Goal: Information Seeking & Learning: Learn about a topic

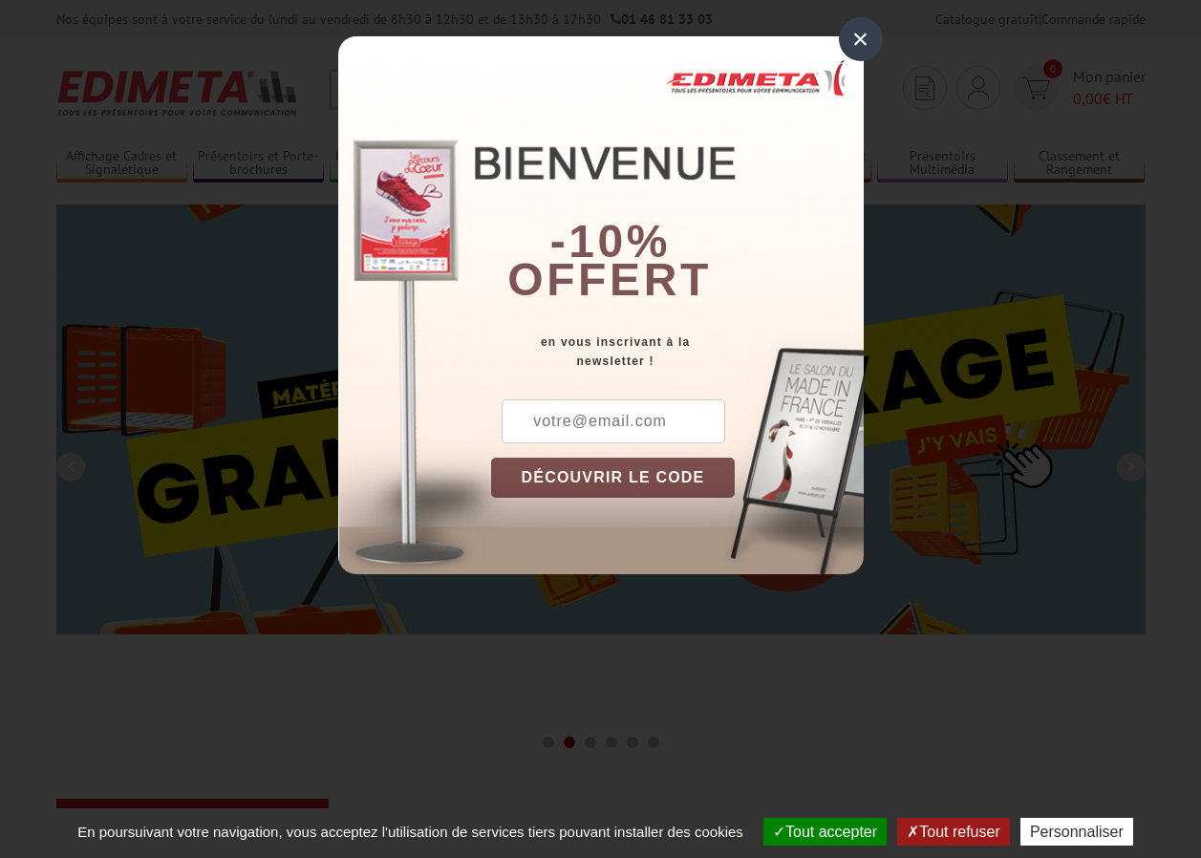
click at [859, 39] on div "×" at bounding box center [861, 39] width 44 height 44
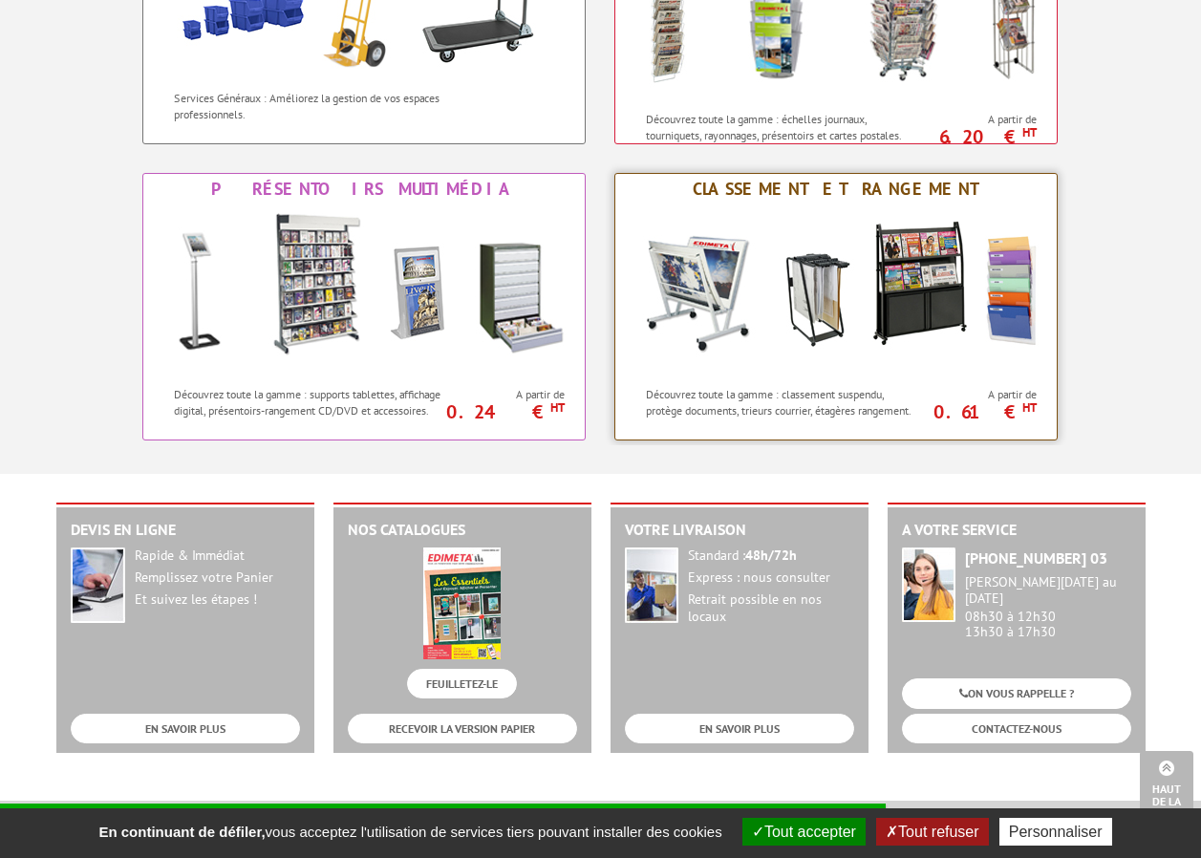
scroll to position [1815, 0]
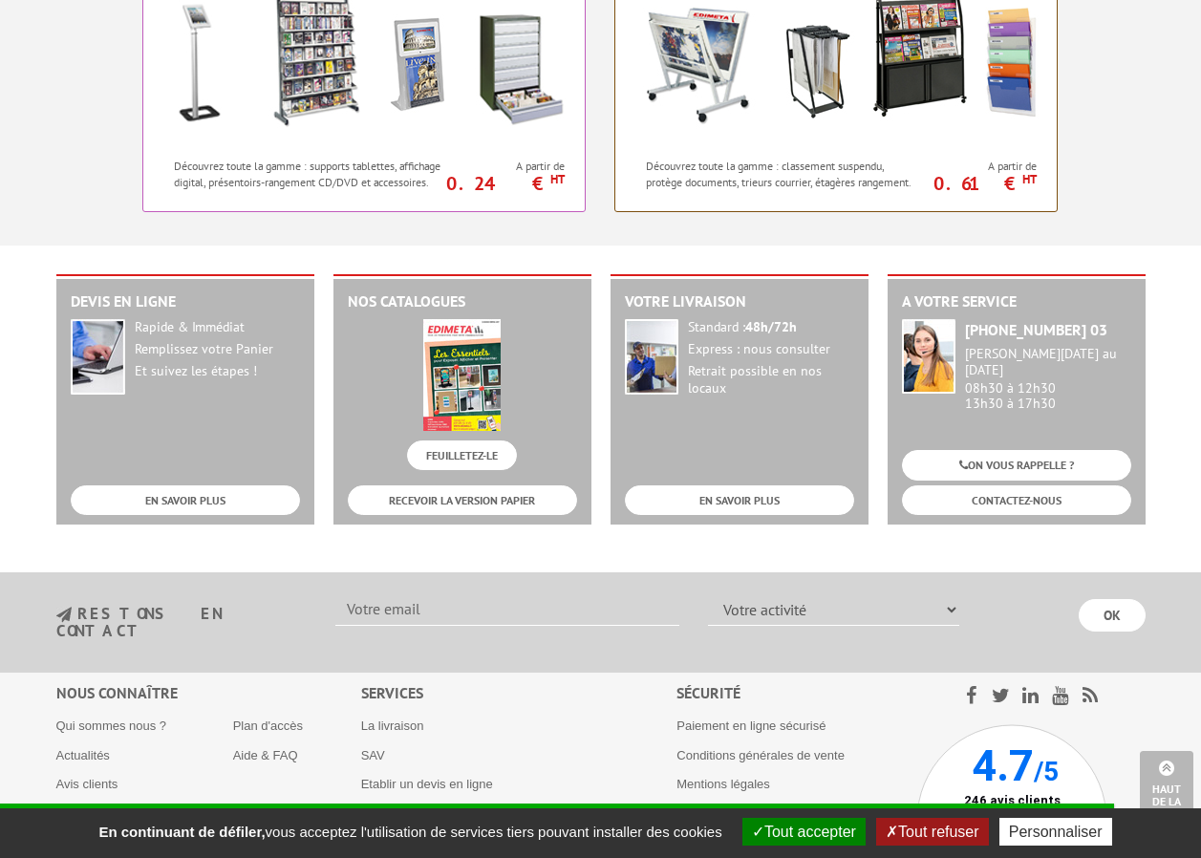
click at [814, 827] on button "Tout accepter" at bounding box center [803, 832] width 123 height 28
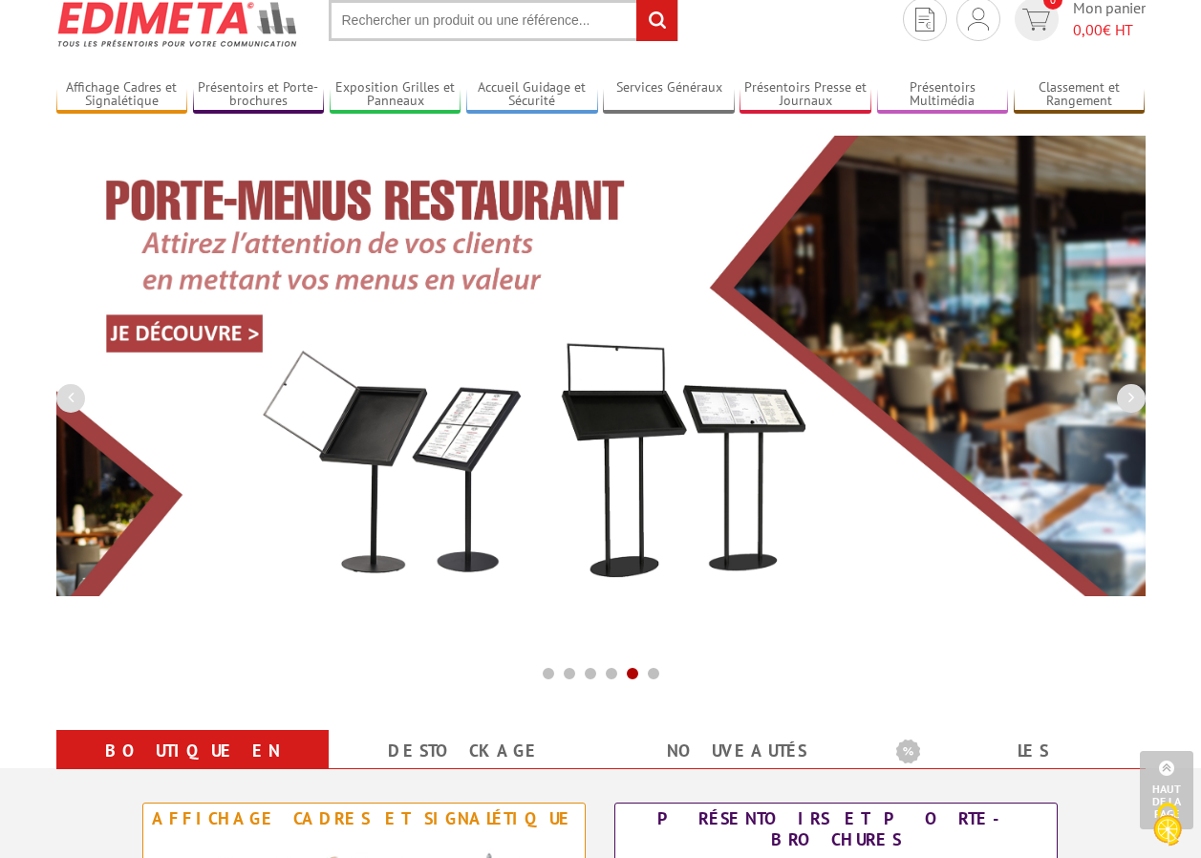
scroll to position [0, 0]
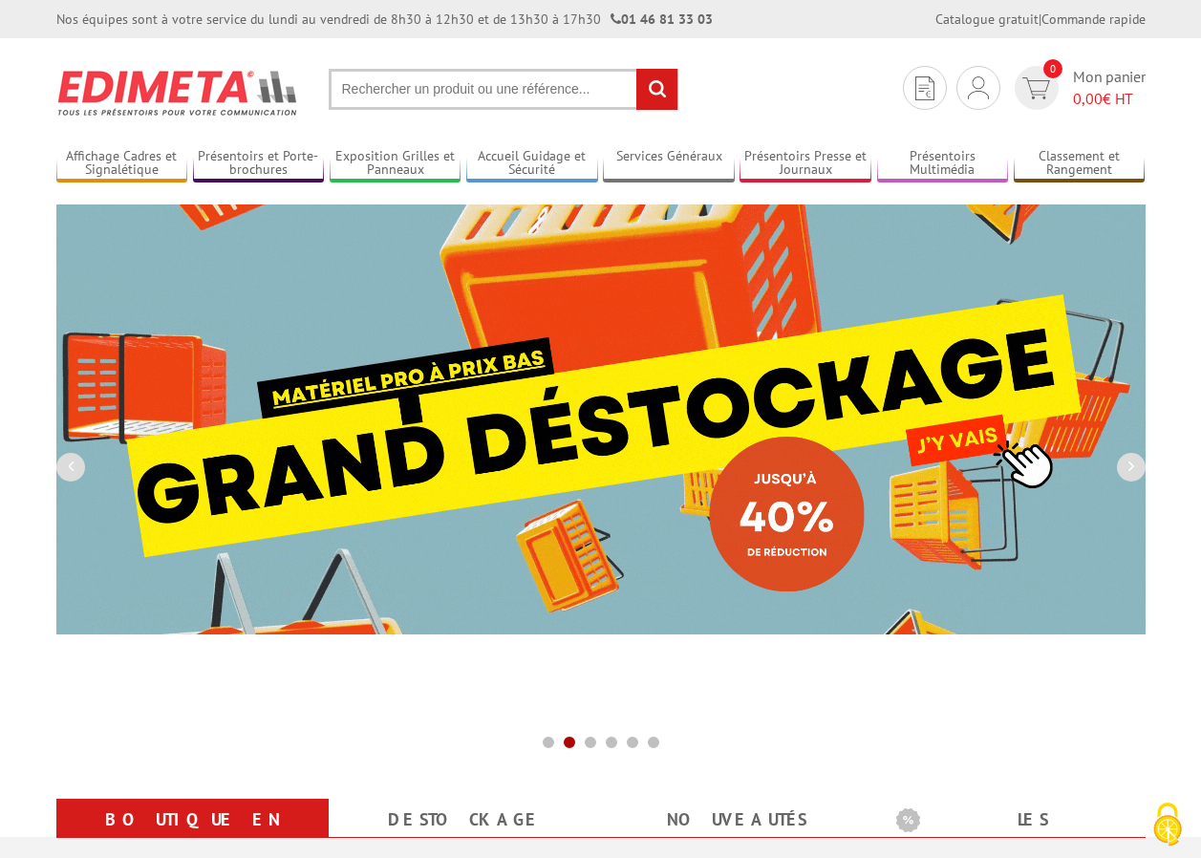
click at [510, 87] on input "text" at bounding box center [504, 89] width 350 height 41
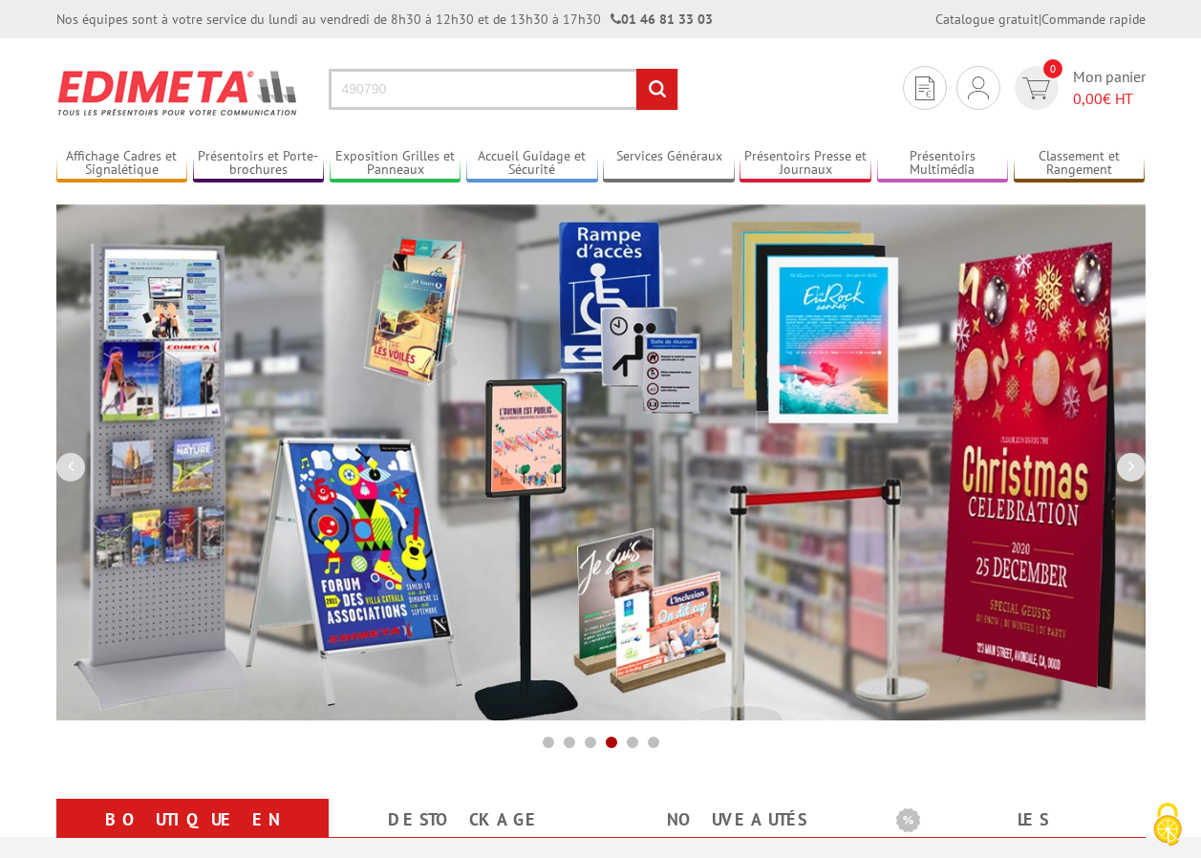
type input "490790"
click at [636, 69] on input "rechercher" at bounding box center [656, 89] width 41 height 41
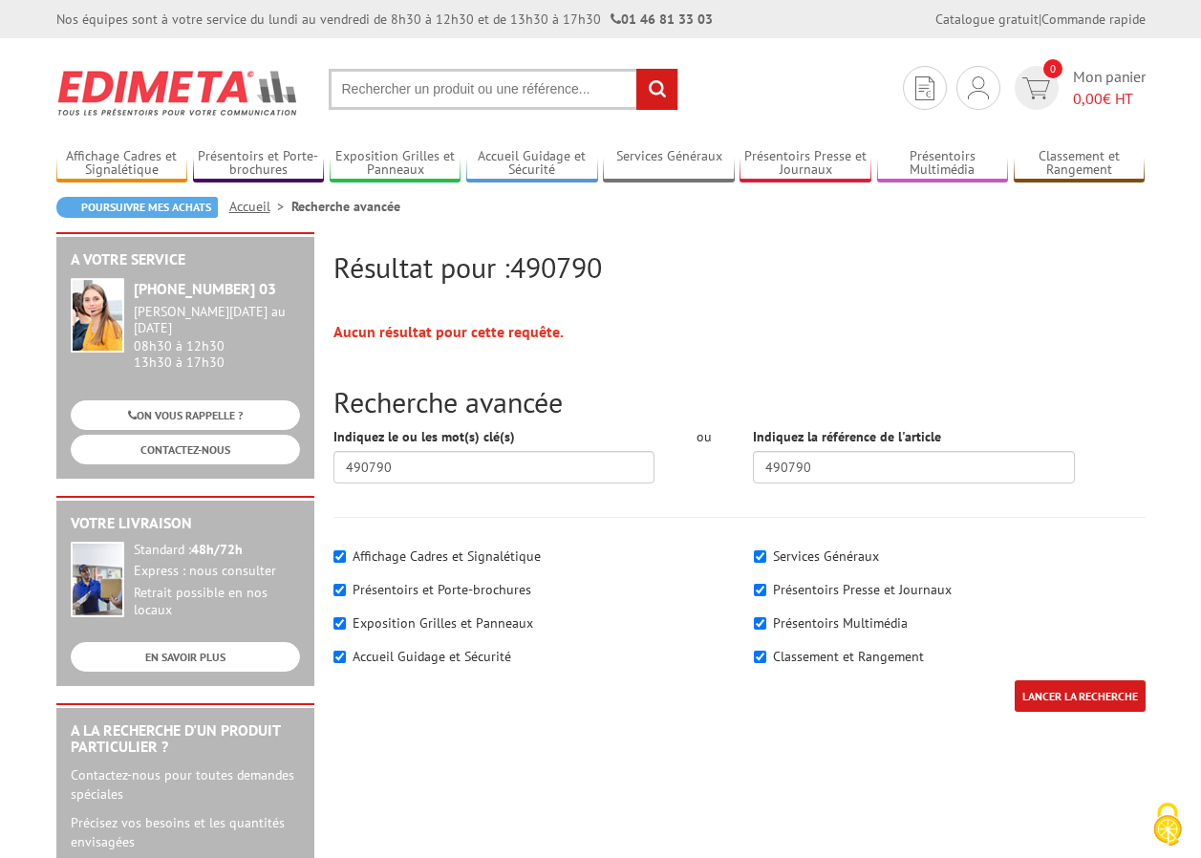
click at [660, 83] on input "rechercher" at bounding box center [656, 89] width 41 height 41
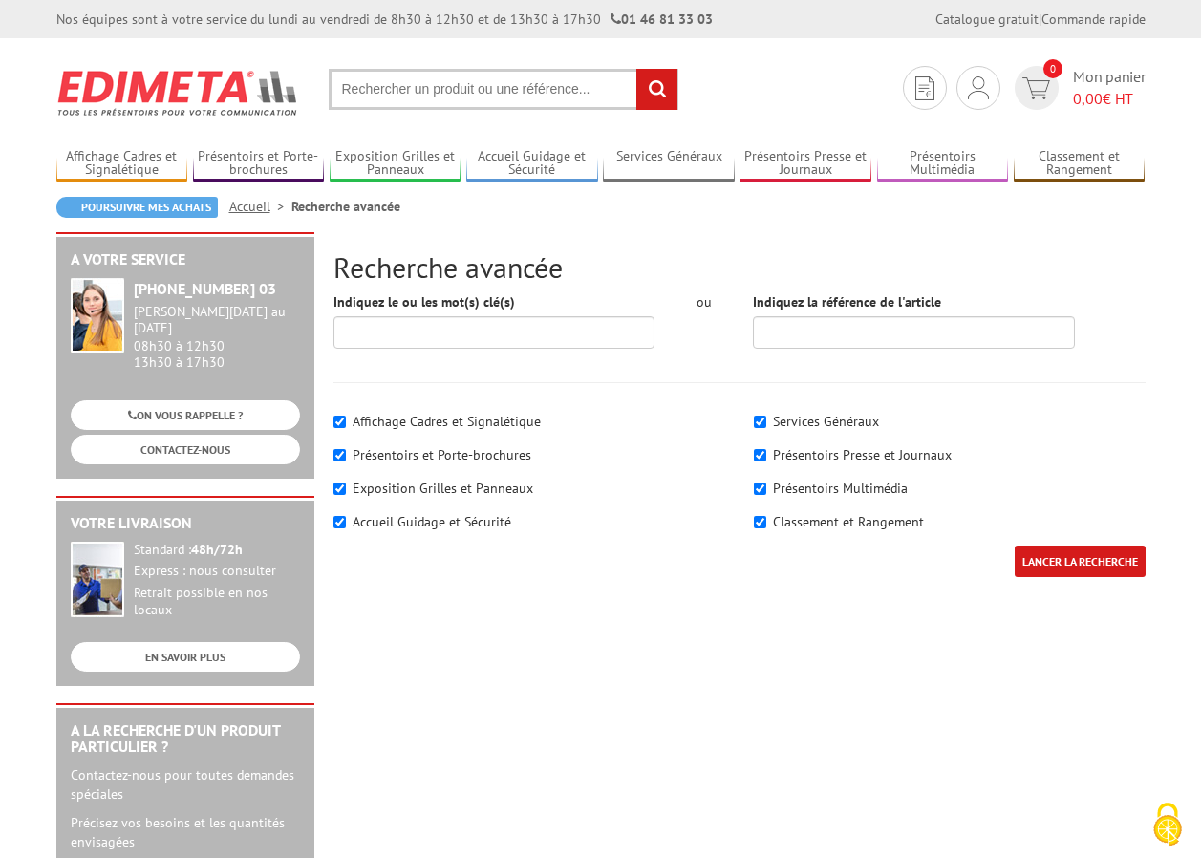
click at [506, 88] on input "text" at bounding box center [504, 89] width 350 height 41
click at [453, 84] on input "text" at bounding box center [504, 89] width 350 height 41
type input "490790"
click at [654, 80] on input "rechercher" at bounding box center [656, 89] width 41 height 41
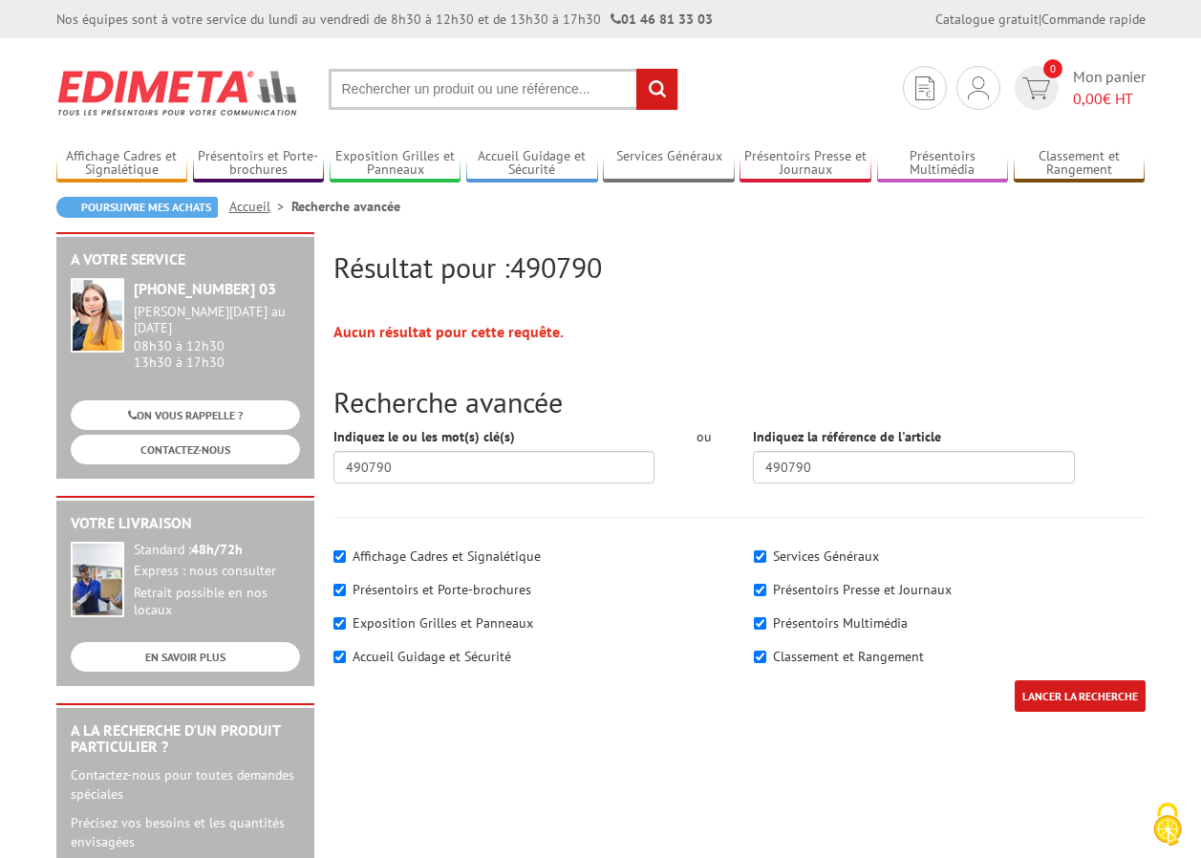
click at [408, 655] on label "Accueil Guidage et Sécurité" at bounding box center [431, 656] width 159 height 17
click at [346, 655] on input"] "Accueil Guidage et Sécurité" at bounding box center [339, 656] width 12 height 12
click at [408, 655] on label "Accueil Guidage et Sécurité" at bounding box center [431, 656] width 159 height 17
click at [346, 655] on input"] "Accueil Guidage et Sécurité" at bounding box center [339, 656] width 12 height 12
checkbox input"] "true"
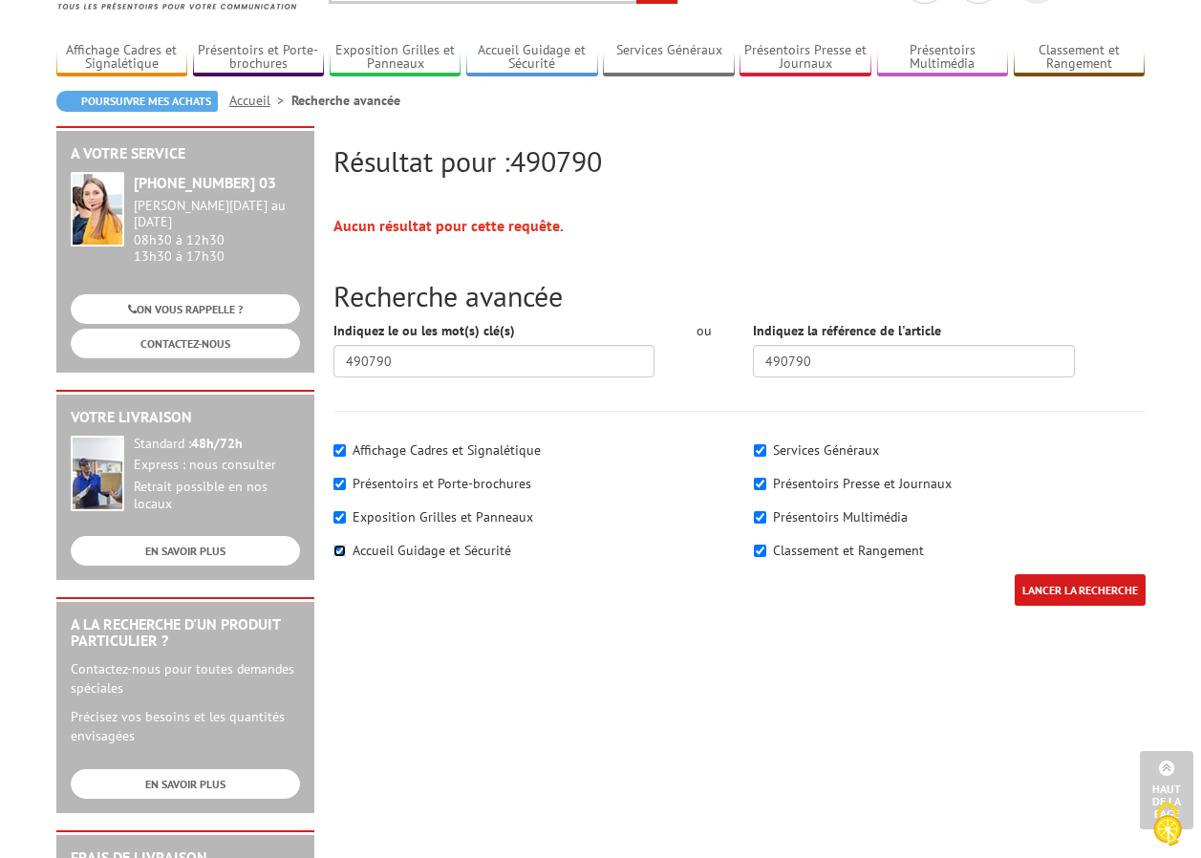
scroll to position [96, 0]
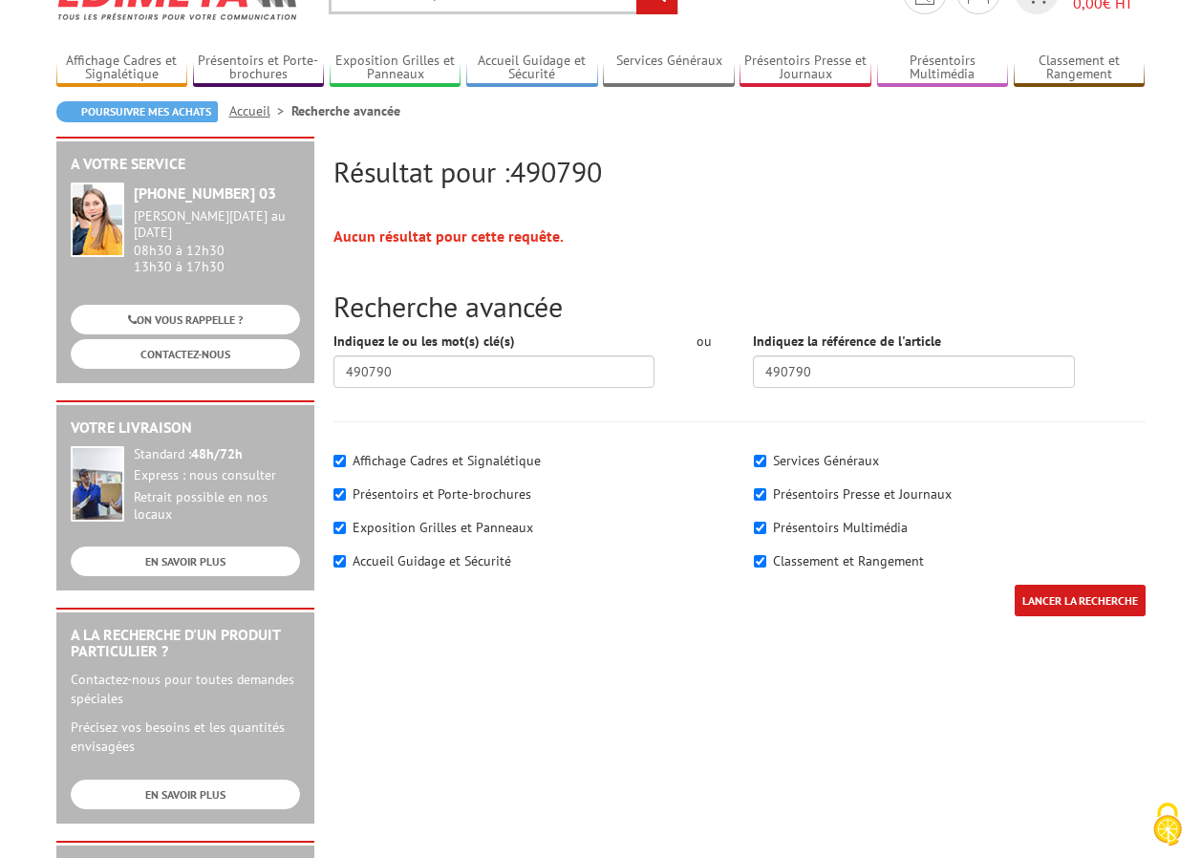
click at [1064, 598] on input "LANCER LA RECHERCHE" at bounding box center [1079, 601] width 131 height 32
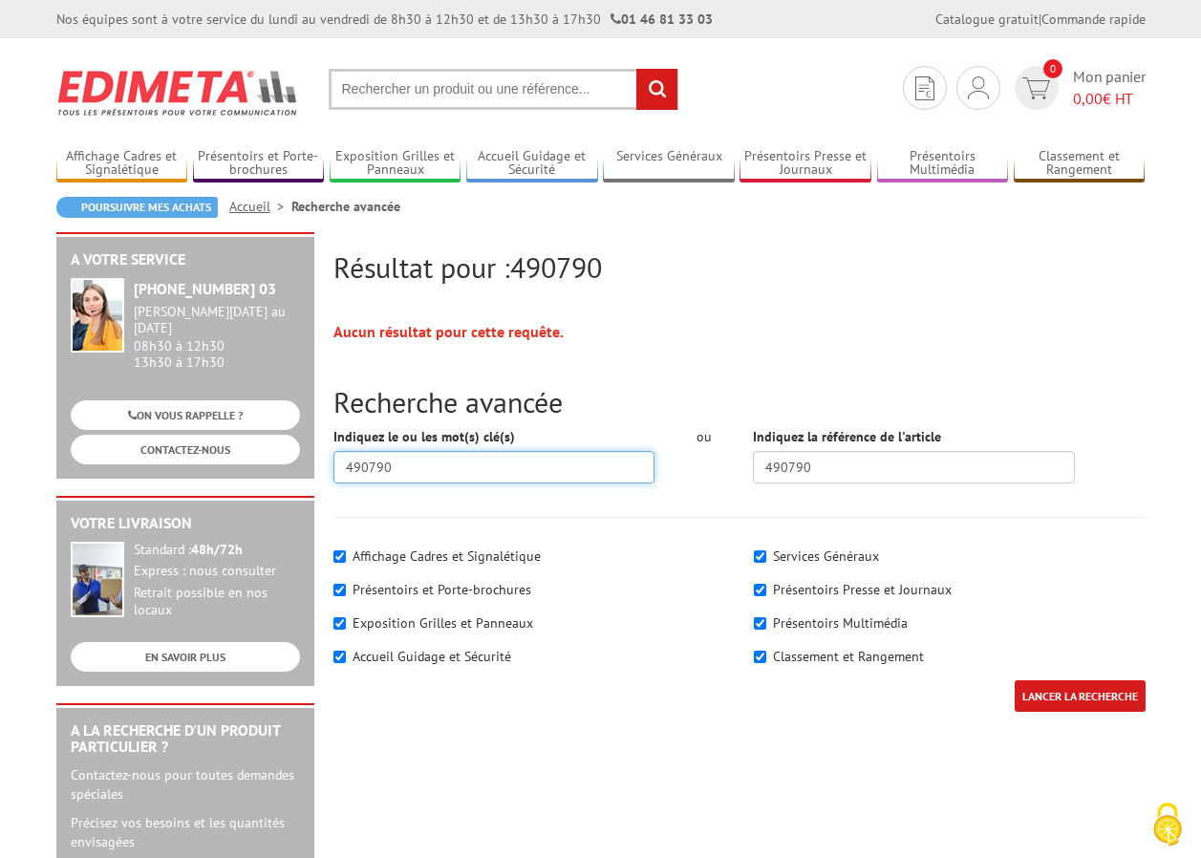
drag, startPoint x: 424, startPoint y: 464, endPoint x: 351, endPoint y: 485, distance: 76.5
click at [277, 460] on div "Résultat pour : 490790 Aucun résultat pour cette requête. Recherche avancée Ind…" at bounding box center [601, 741] width 1108 height 1018
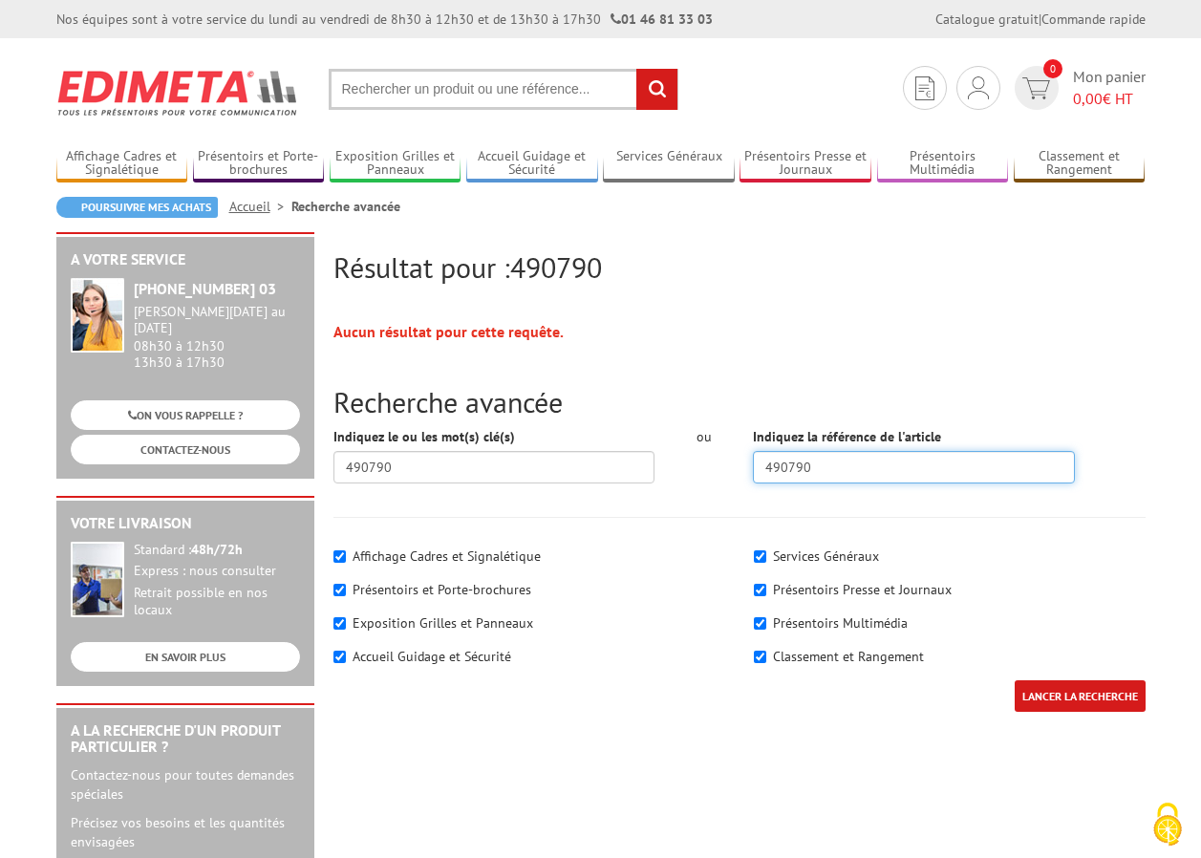
drag, startPoint x: 843, startPoint y: 464, endPoint x: 696, endPoint y: 474, distance: 147.4
click at [696, 474] on div "Indiquez le ou les mot(s) clé(s) 490790 ou Indiquez la référence de l'article 4…" at bounding box center [739, 462] width 840 height 71
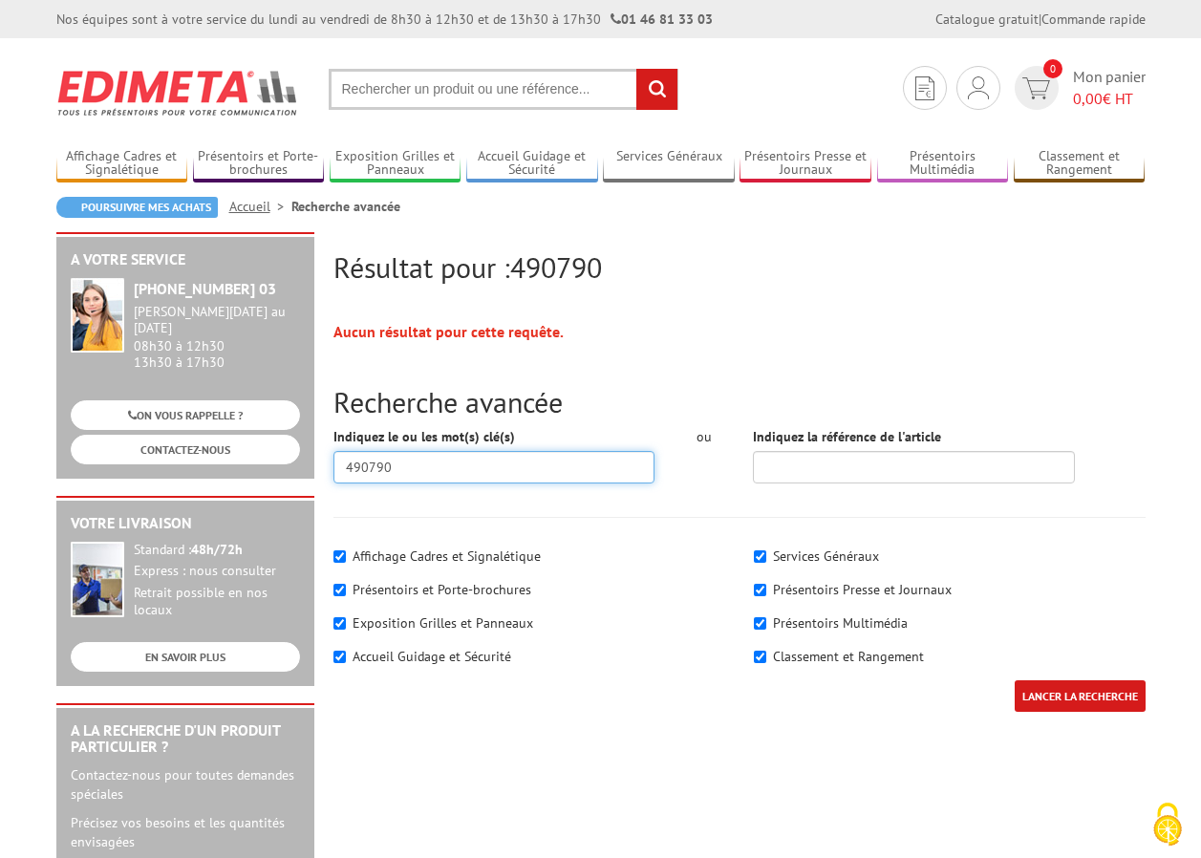
drag, startPoint x: 645, startPoint y: 469, endPoint x: 293, endPoint y: 480, distance: 351.7
click at [313, 479] on div "Résultat pour : 490790 Aucun résultat pour cette requête. Recherche avancée Ind…" at bounding box center [601, 741] width 1108 height 1018
type input "ecran"
click at [1088, 695] on input "LANCER LA RECHERCHE" at bounding box center [1079, 696] width 131 height 32
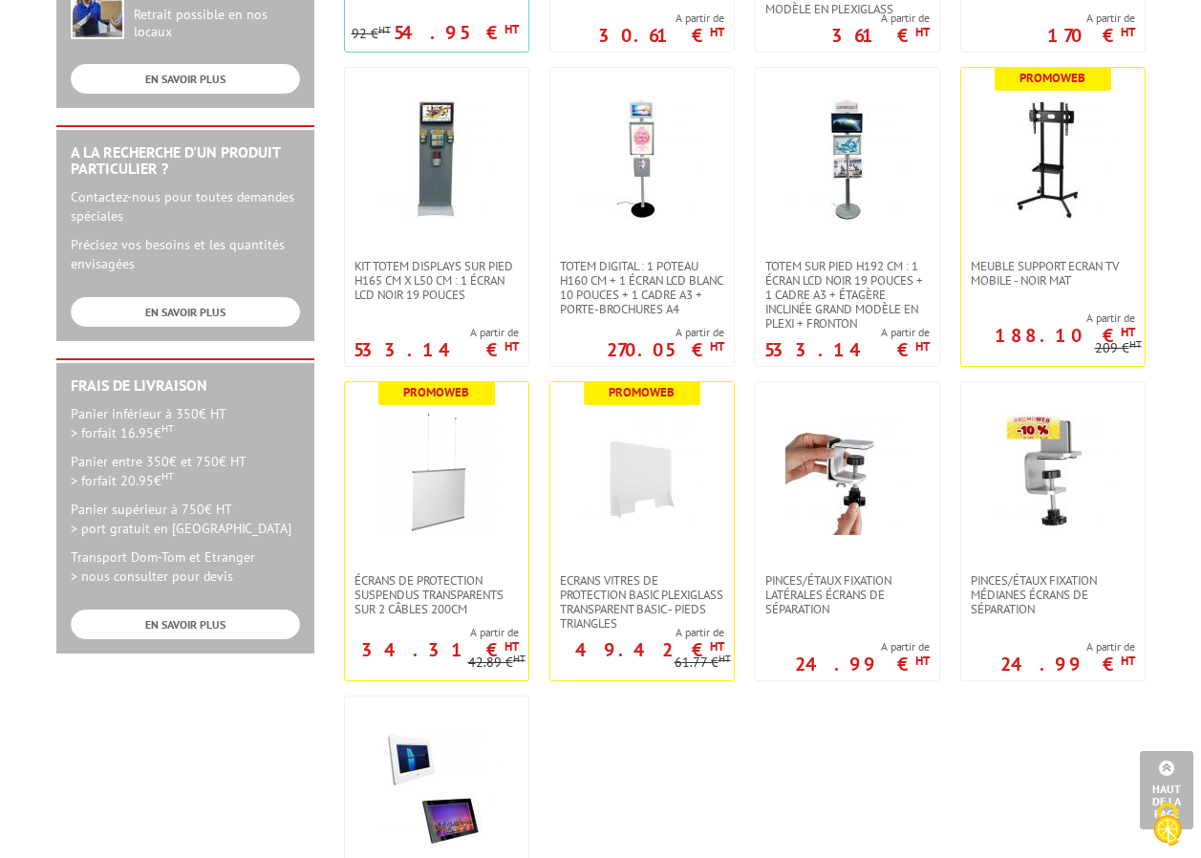
scroll to position [573, 0]
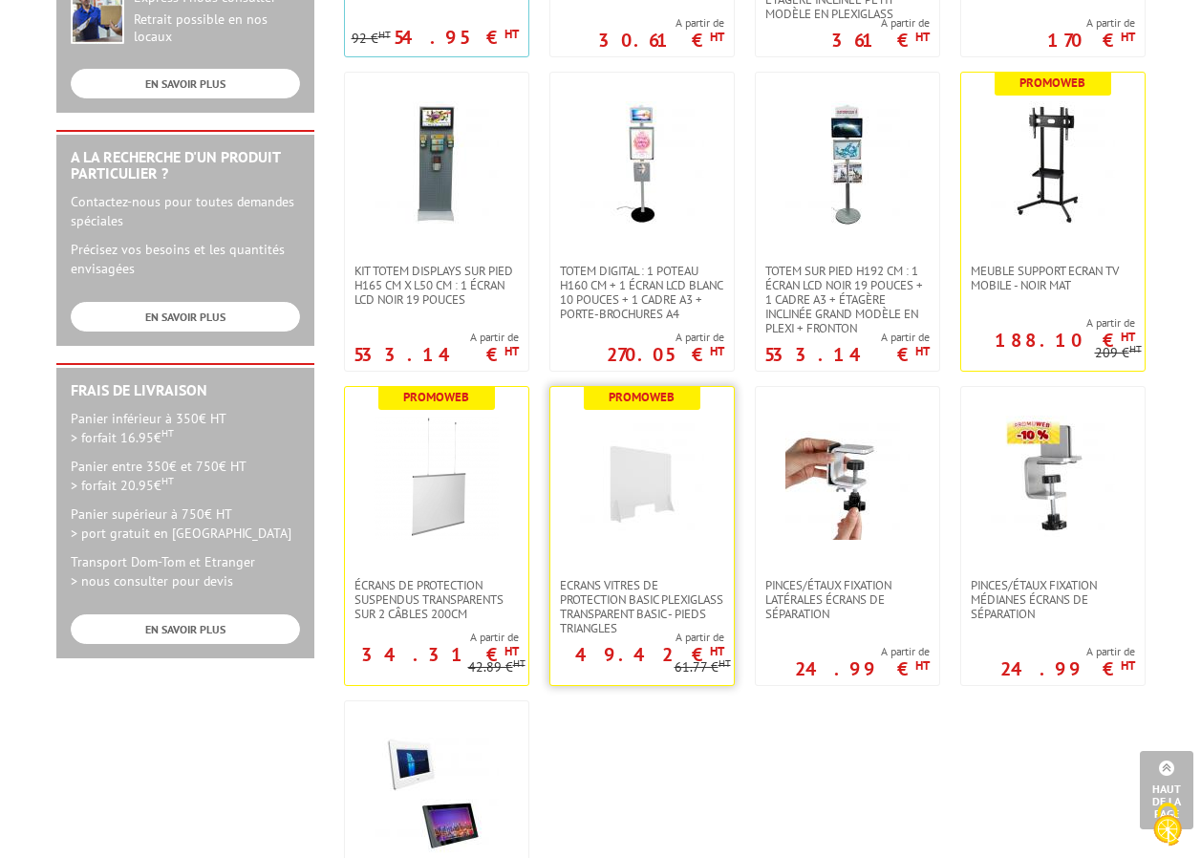
click at [654, 474] on img at bounding box center [642, 477] width 124 height 124
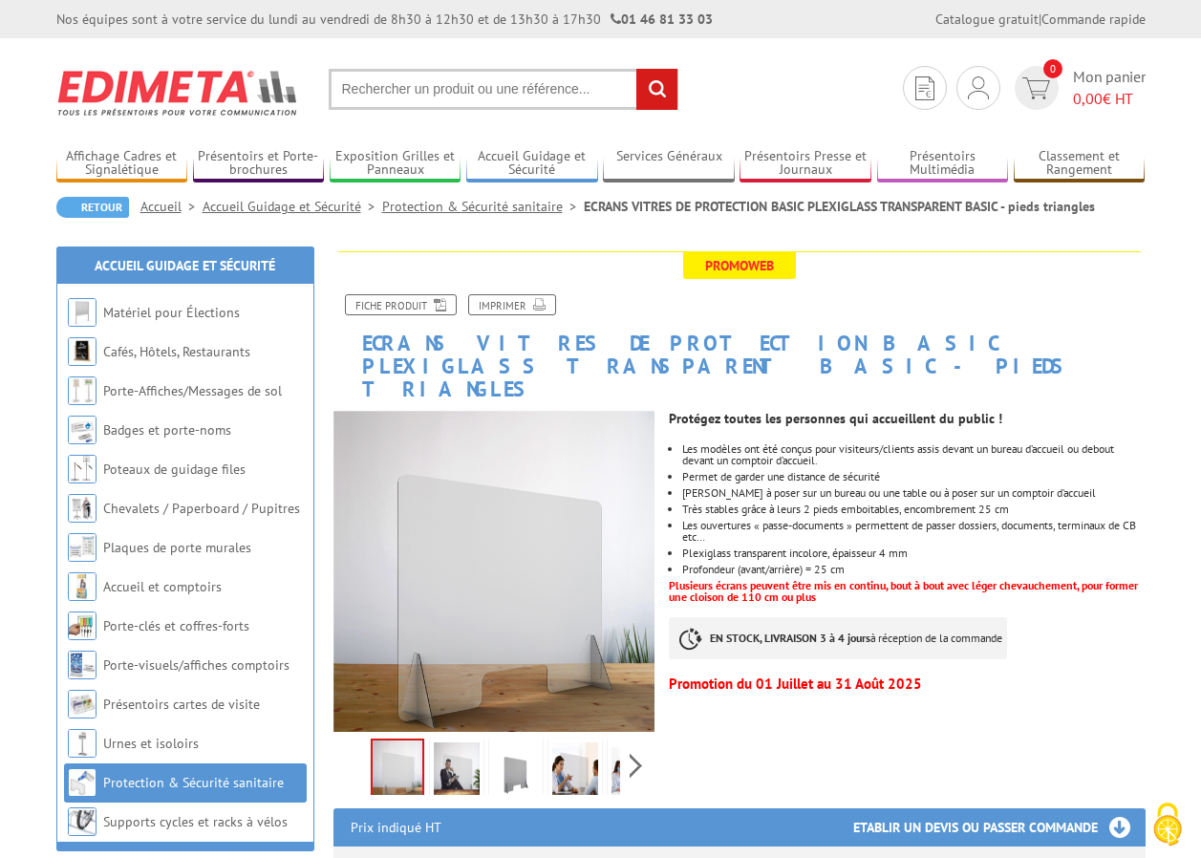
click at [484, 208] on link "Protection & Sécurité sanitaire" at bounding box center [483, 206] width 202 height 17
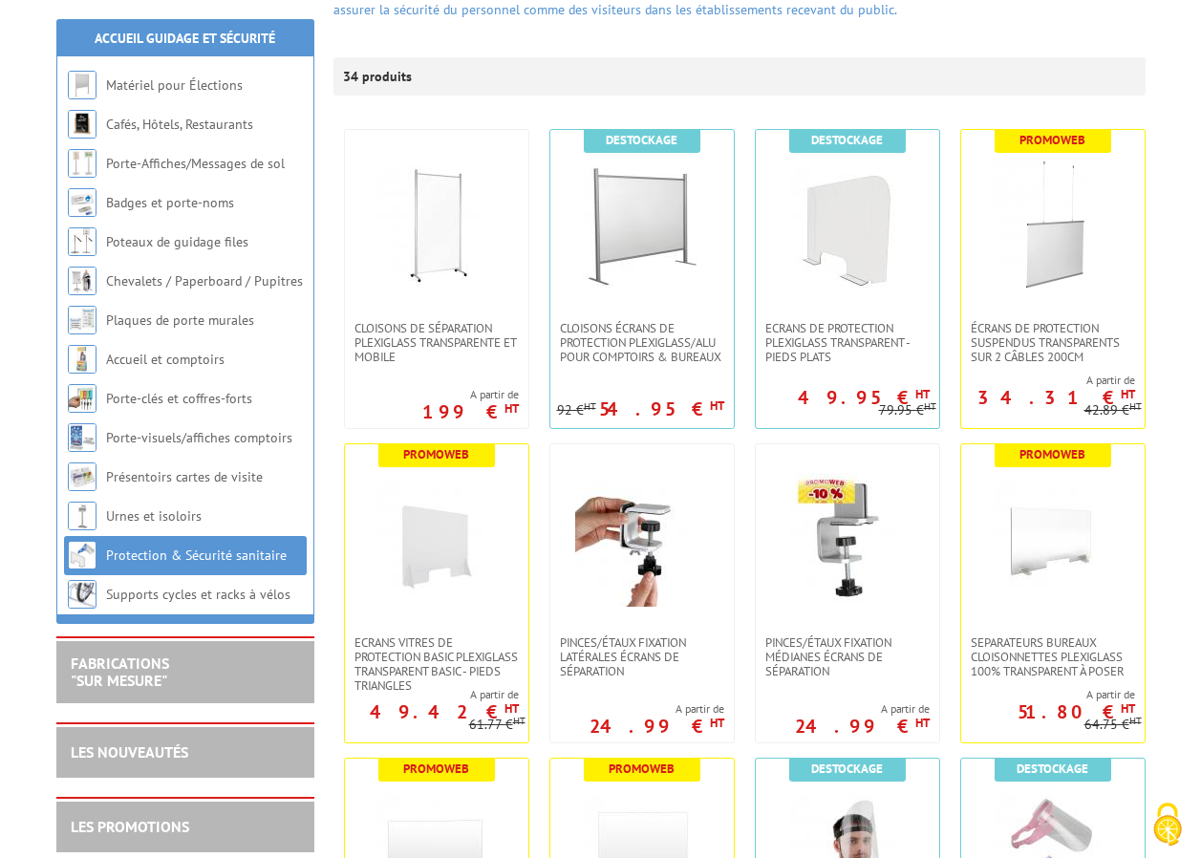
scroll to position [382, 0]
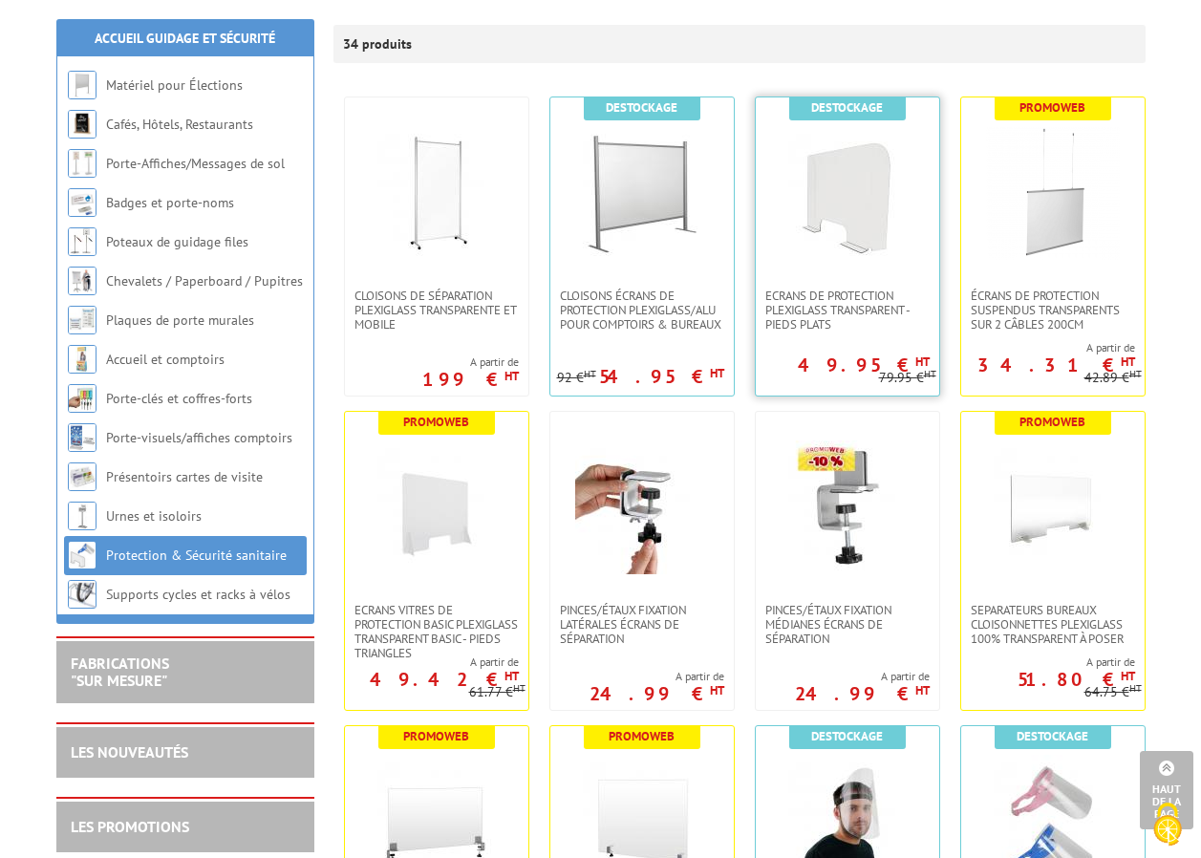
click at [851, 202] on img at bounding box center [847, 193] width 134 height 134
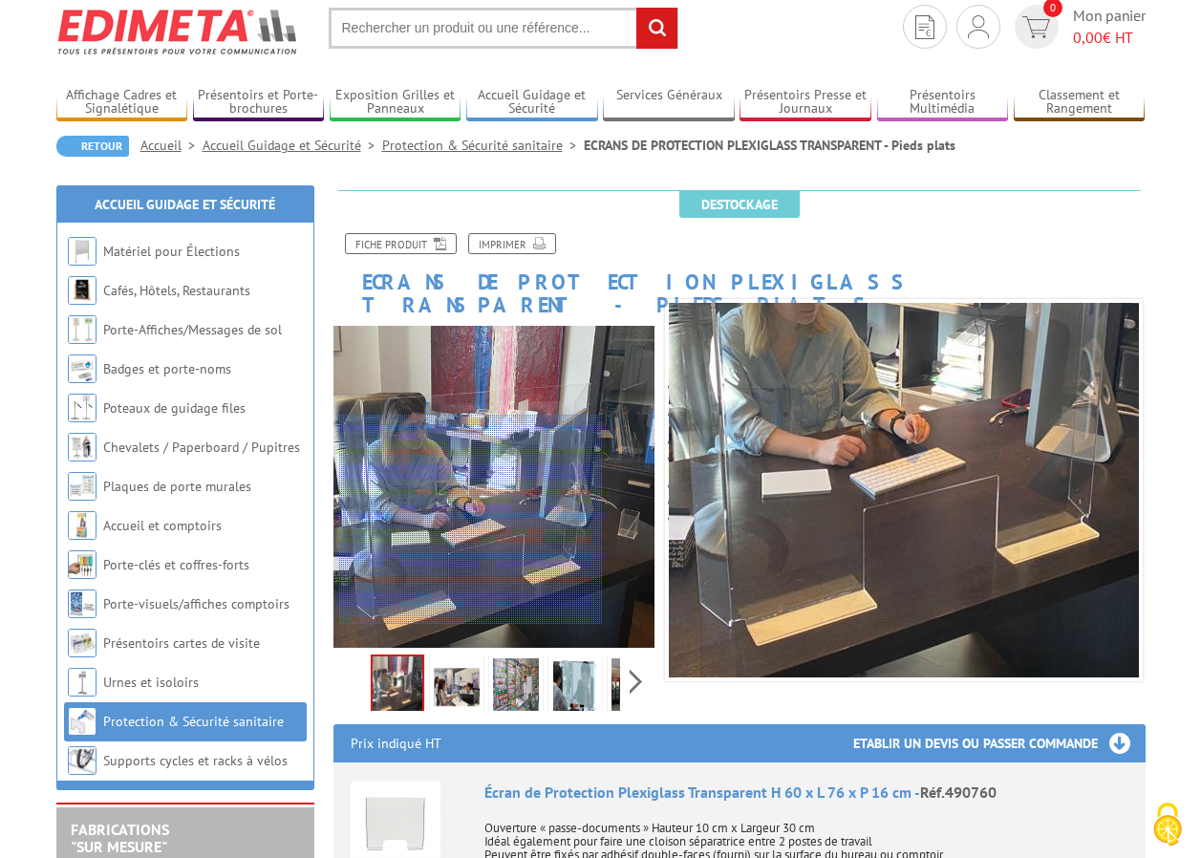
scroll to position [96, 0]
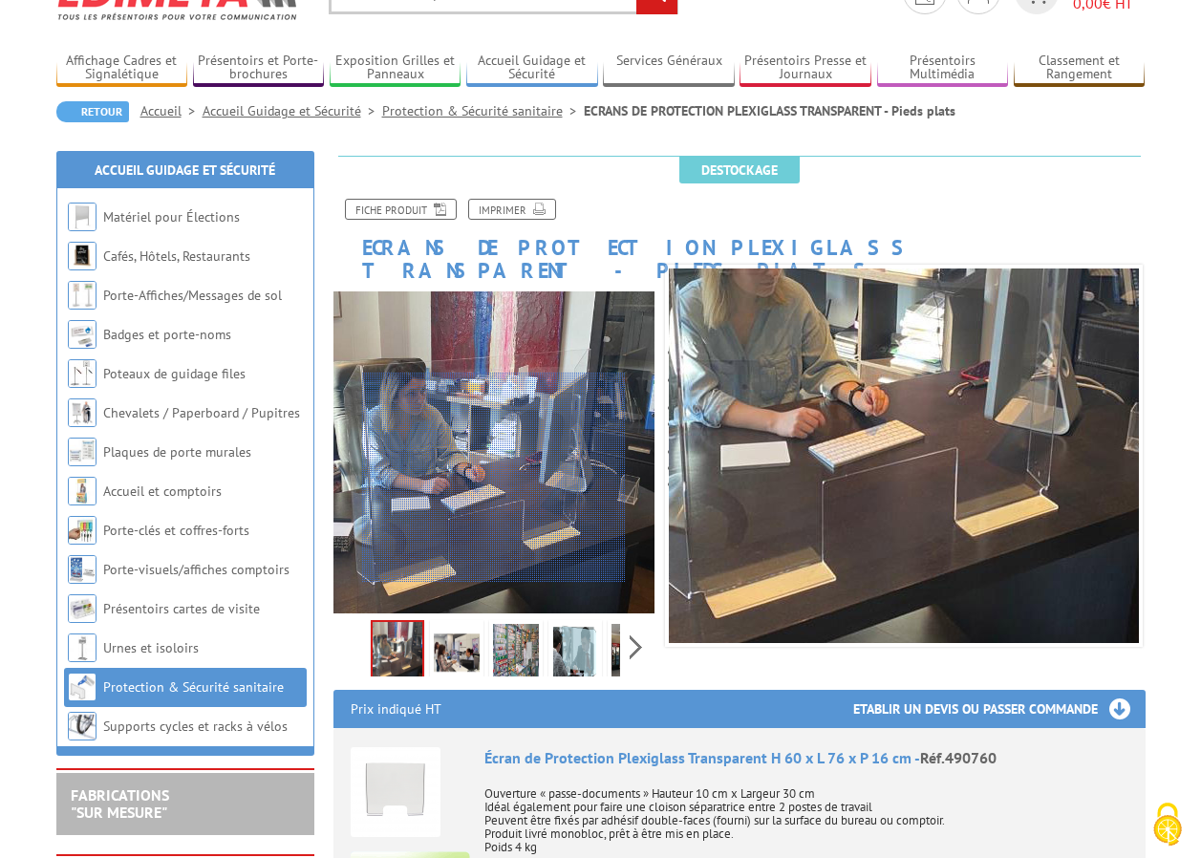
click at [494, 469] on div at bounding box center [494, 477] width 264 height 210
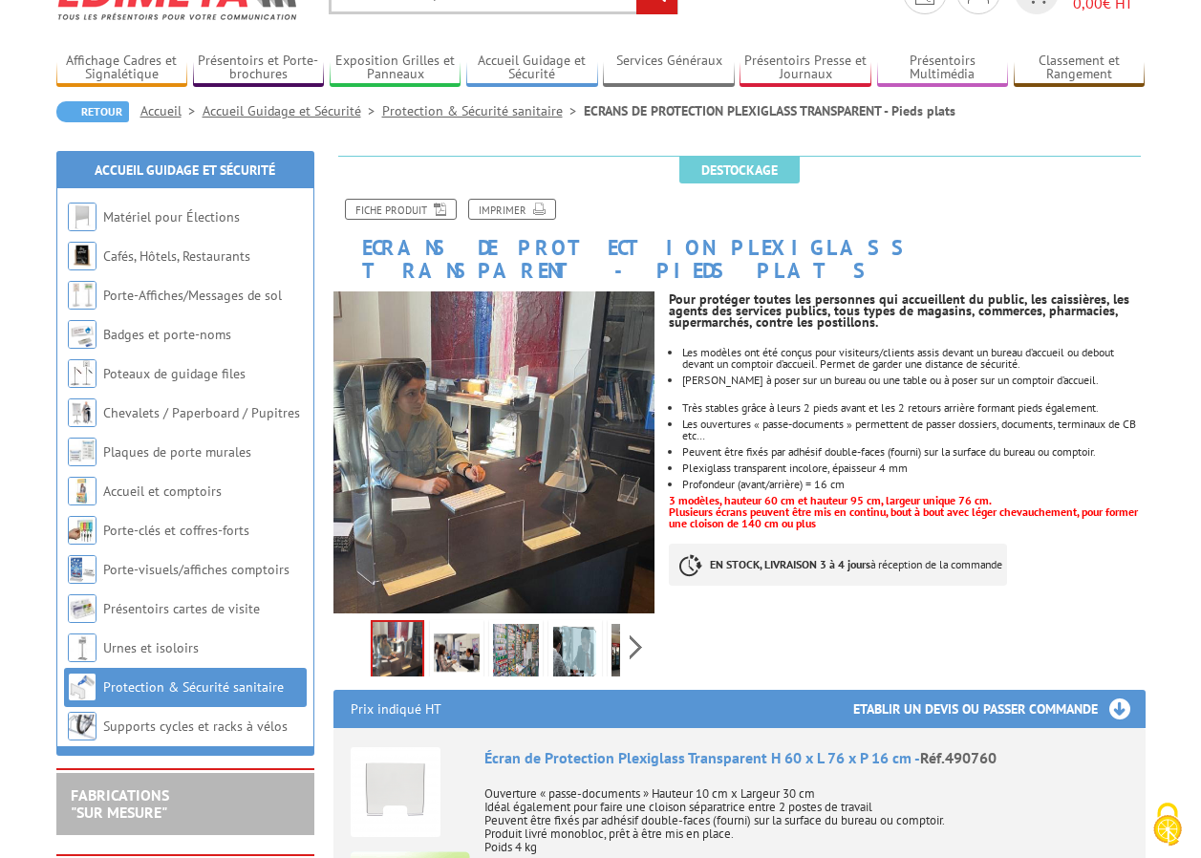
click at [399, 622] on img at bounding box center [397, 651] width 50 height 59
click at [456, 627] on img at bounding box center [457, 653] width 46 height 59
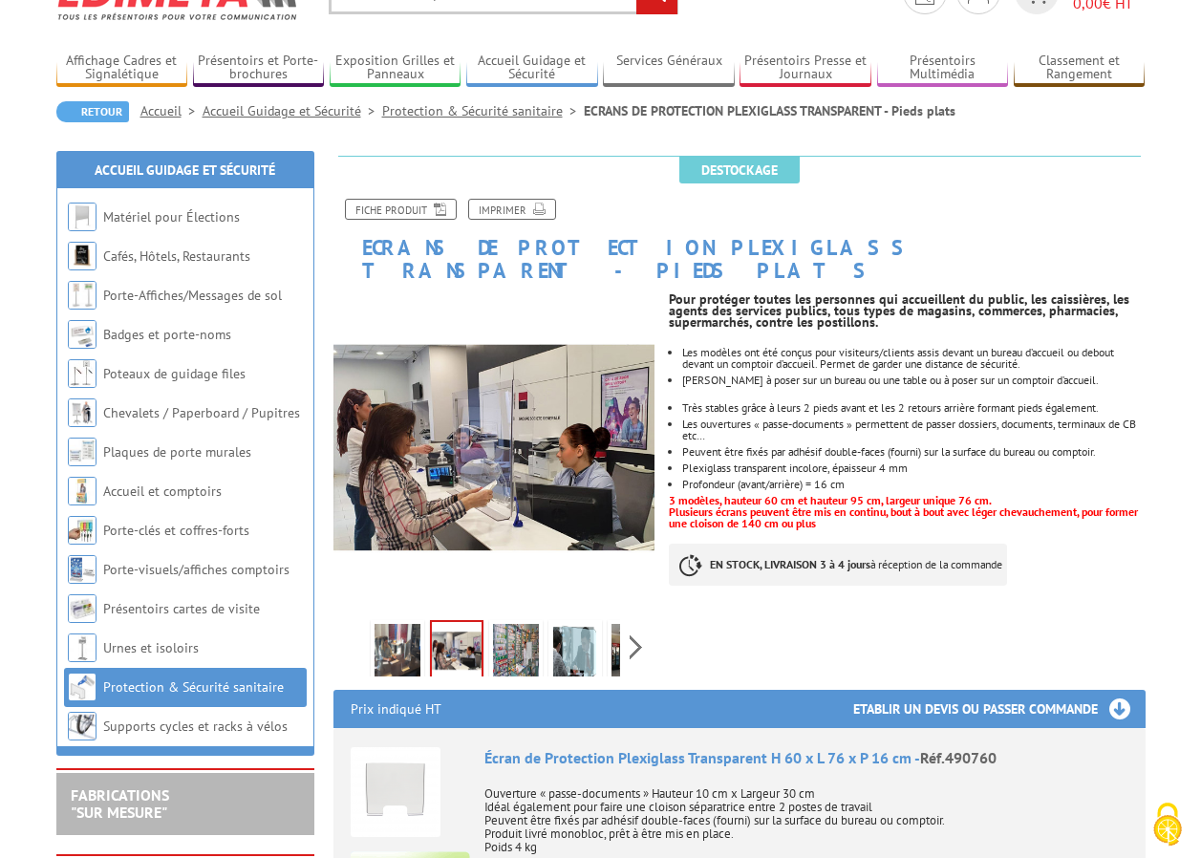
click at [517, 639] on img at bounding box center [516, 653] width 46 height 59
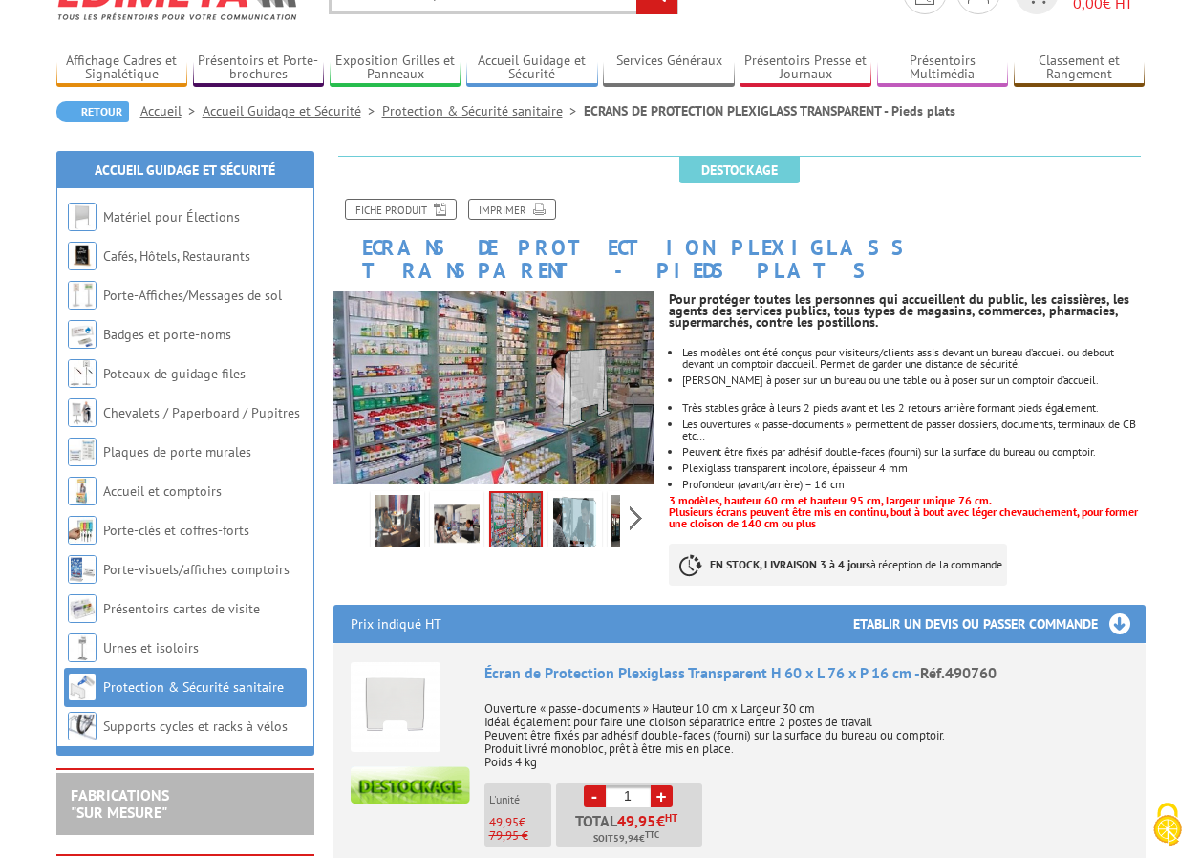
click at [528, 394] on img at bounding box center [494, 387] width 322 height 192
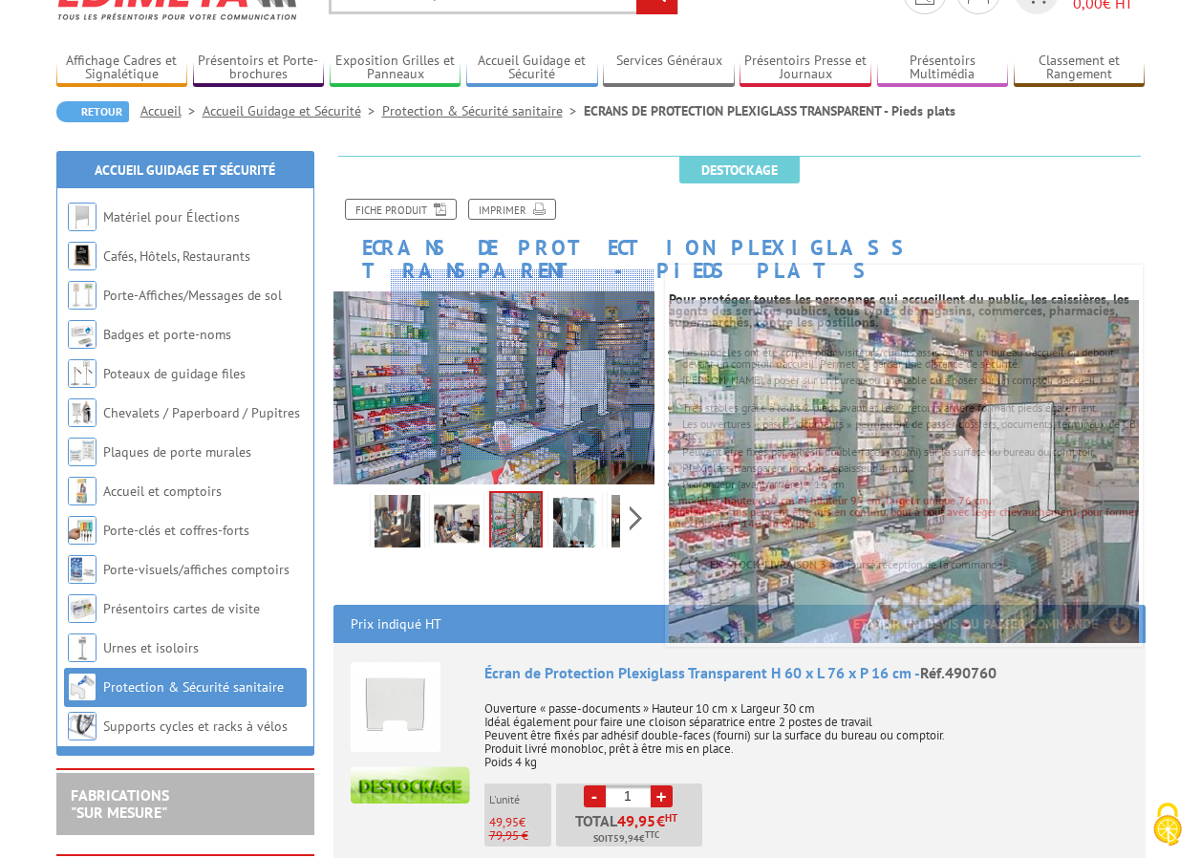
click at [522, 415] on div at bounding box center [523, 355] width 264 height 210
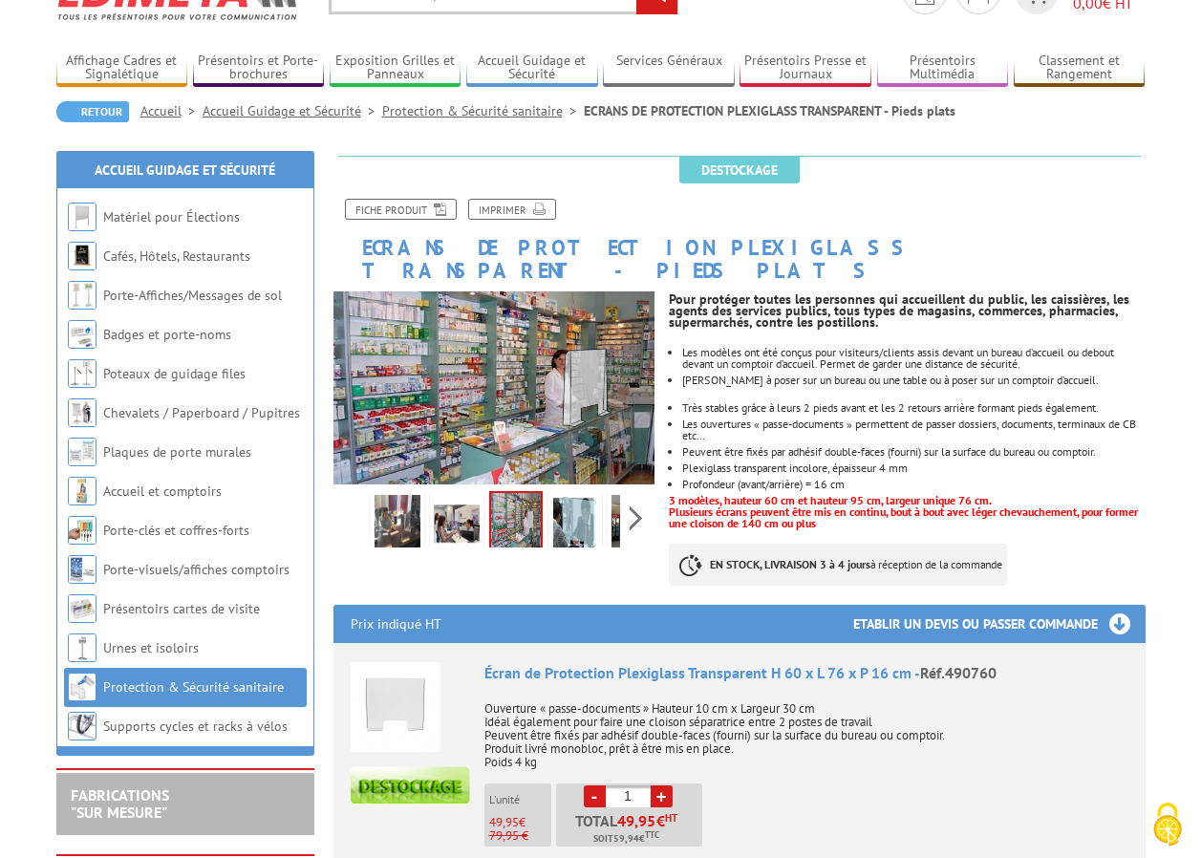
click at [571, 506] on img at bounding box center [575, 524] width 46 height 59
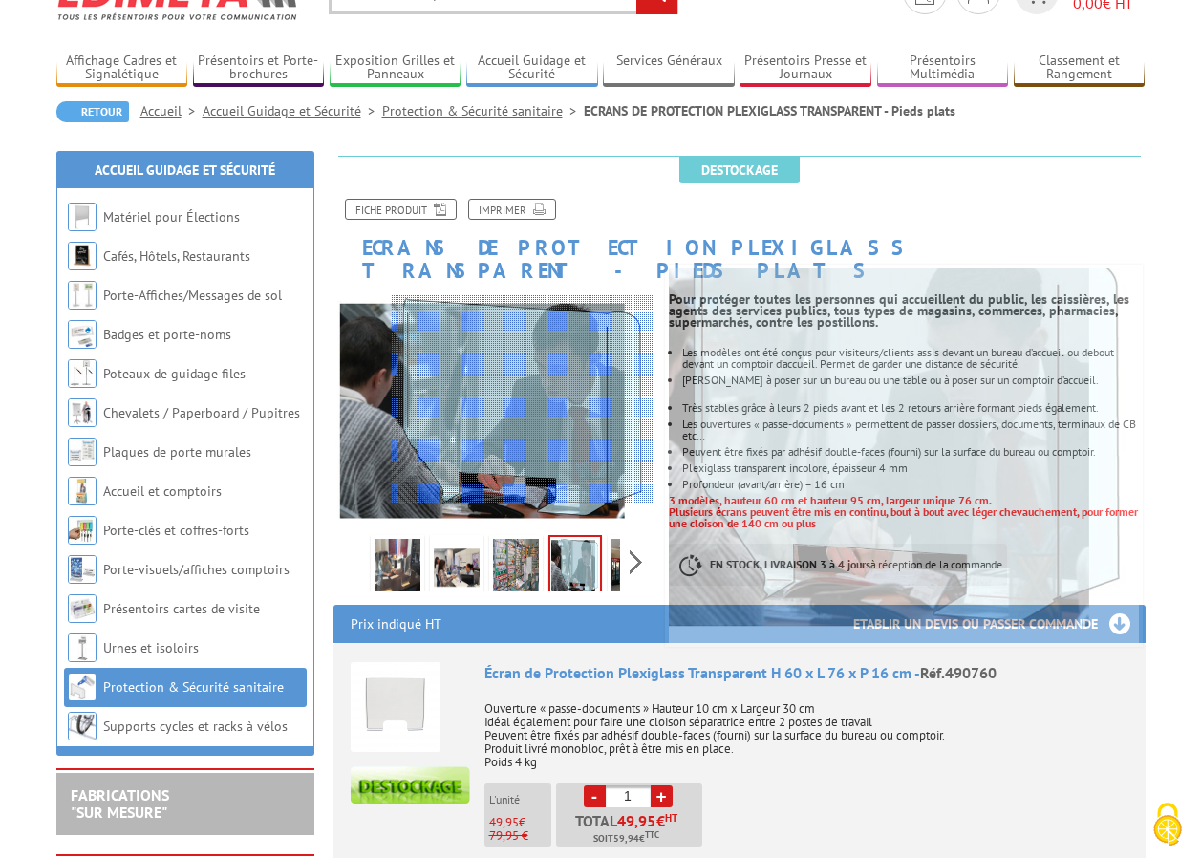
click at [560, 418] on div at bounding box center [524, 400] width 264 height 210
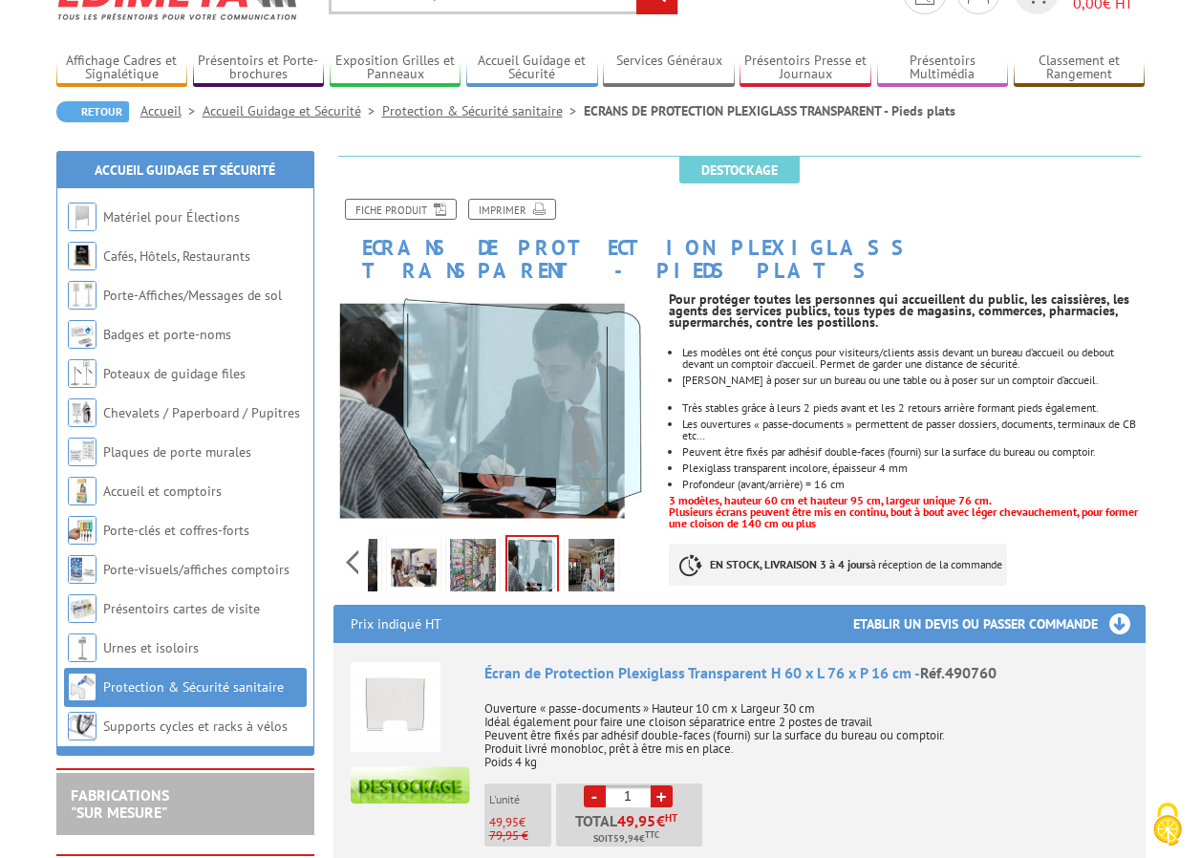
click at [636, 541] on div "Previous Next" at bounding box center [494, 561] width 322 height 67
click at [585, 542] on img at bounding box center [591, 568] width 46 height 59
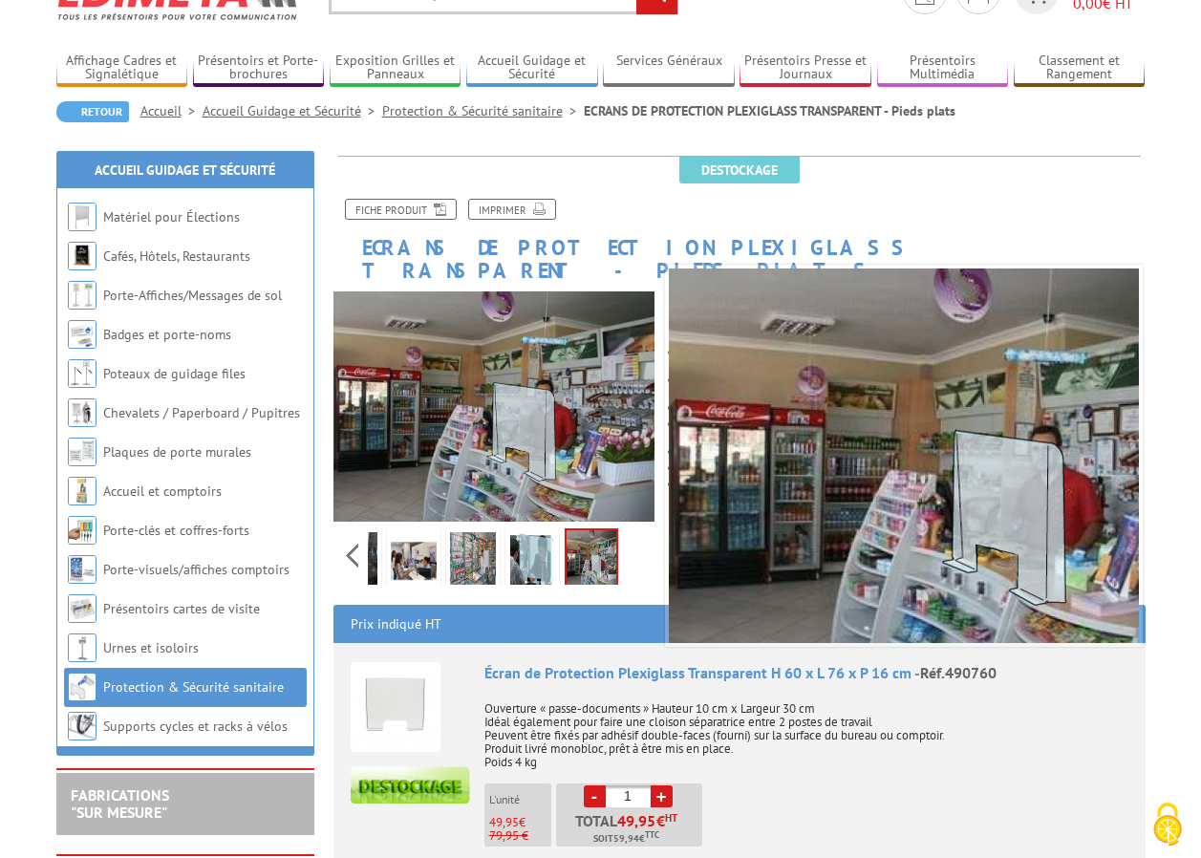
click at [548, 431] on img at bounding box center [494, 405] width 322 height 229
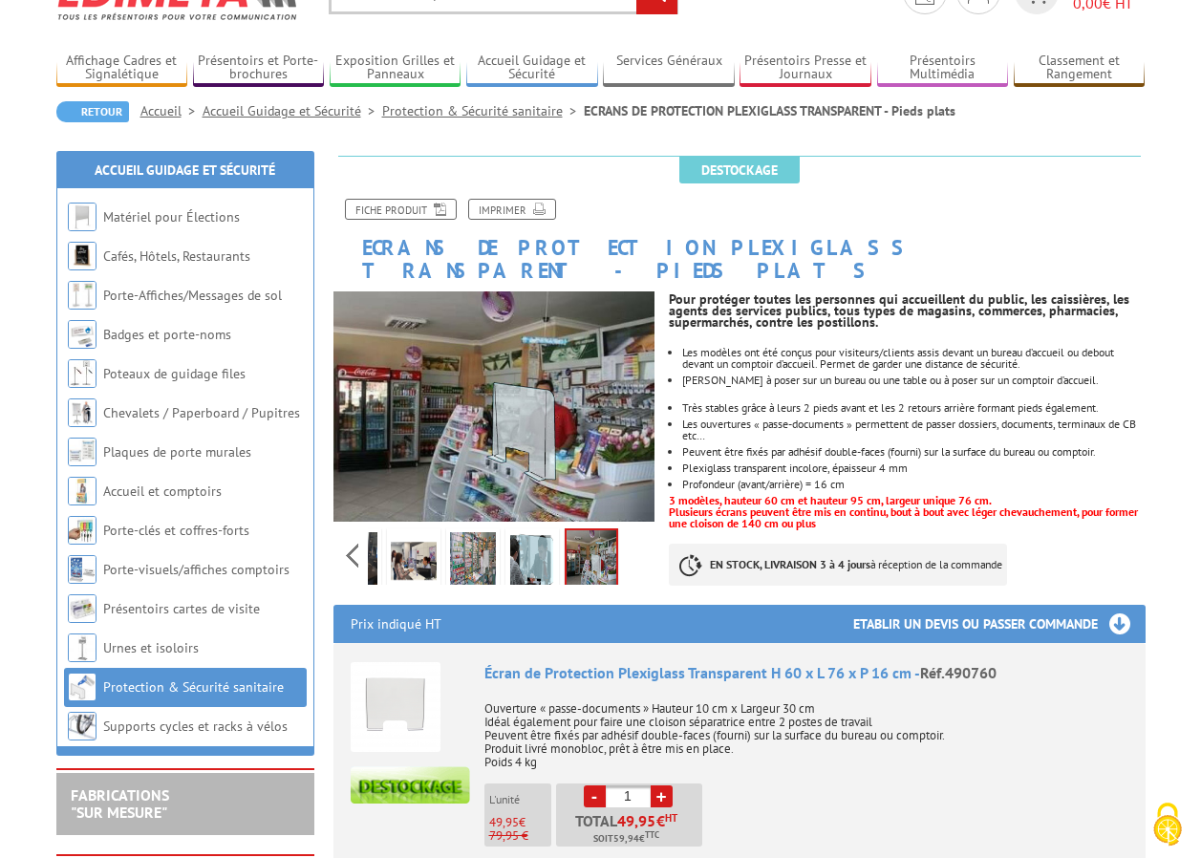
click at [548, 431] on img at bounding box center [494, 405] width 322 height 229
click at [556, 459] on img at bounding box center [494, 405] width 322 height 229
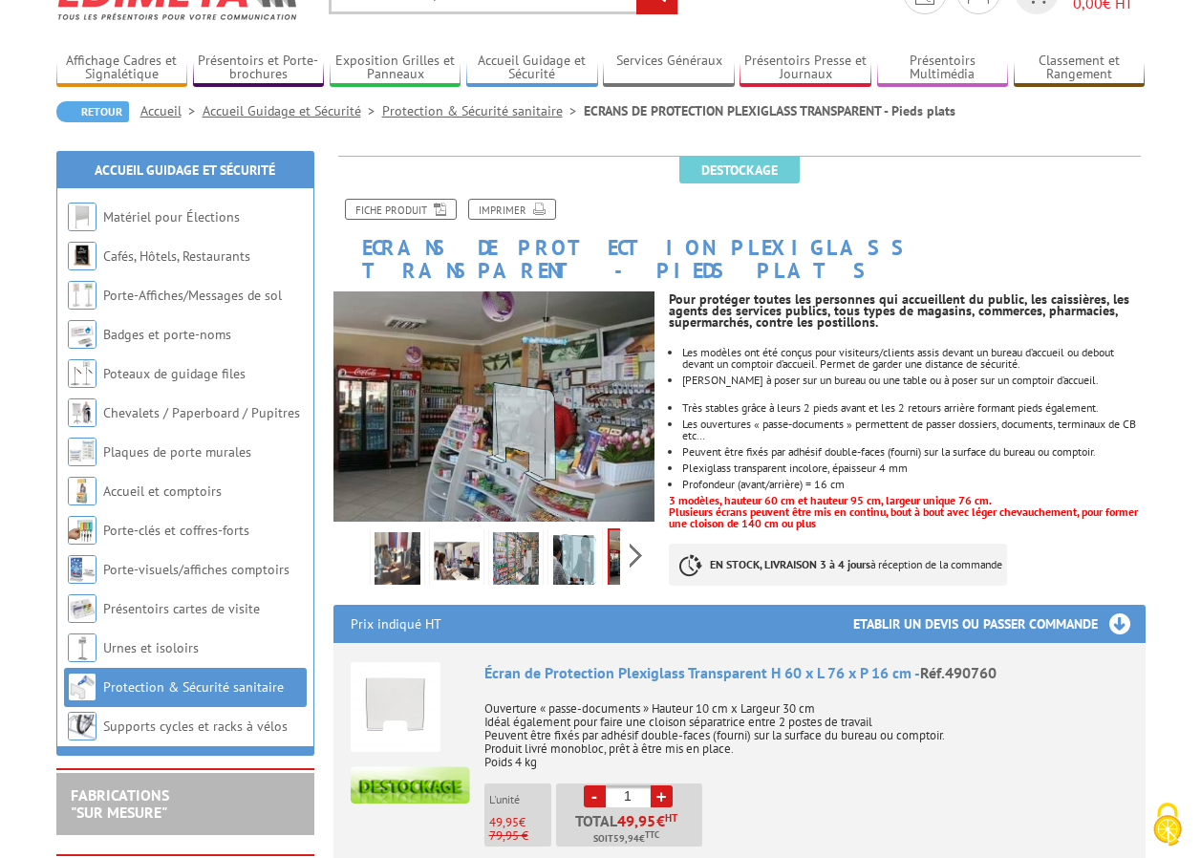
click at [359, 529] on div "Previous Next" at bounding box center [494, 554] width 322 height 67
click at [388, 538] on img at bounding box center [397, 561] width 46 height 59
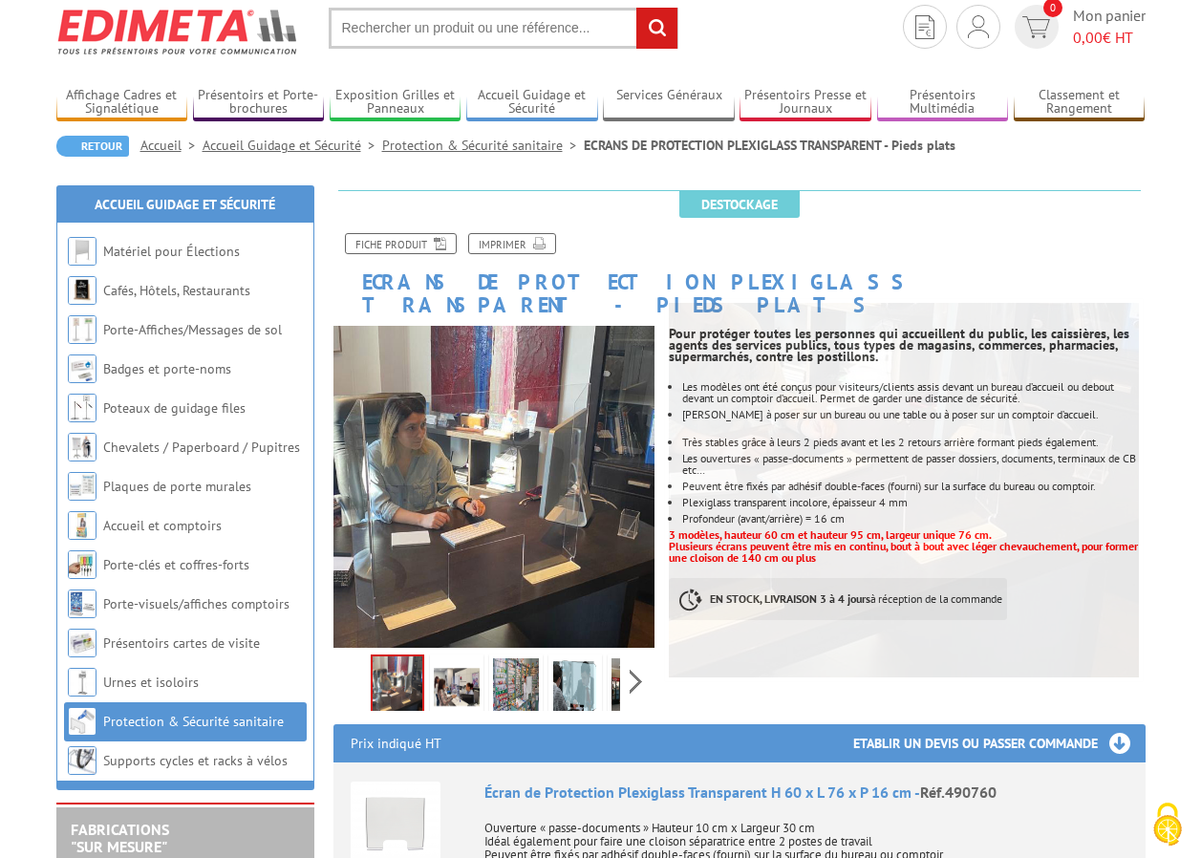
scroll to position [0, 0]
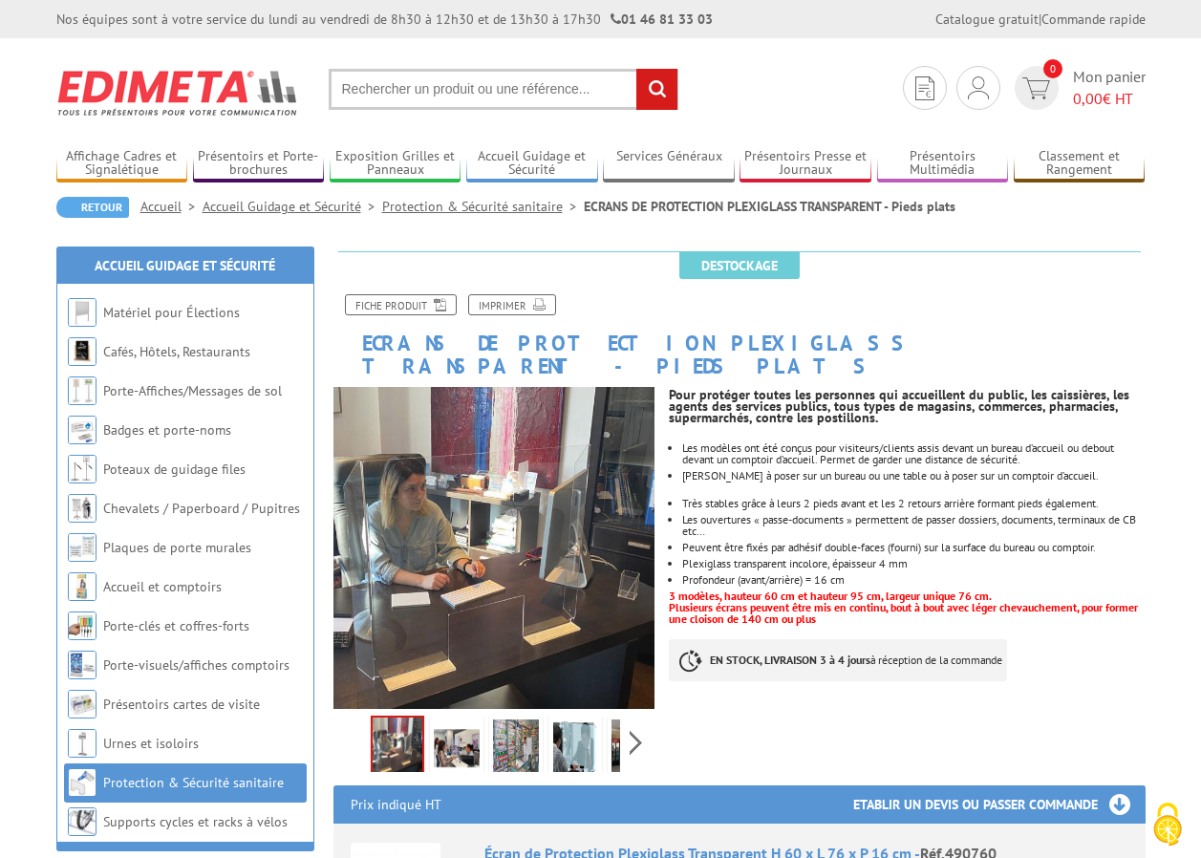
click at [1045, 296] on div "Fiche produit Imprimer" at bounding box center [739, 312] width 840 height 37
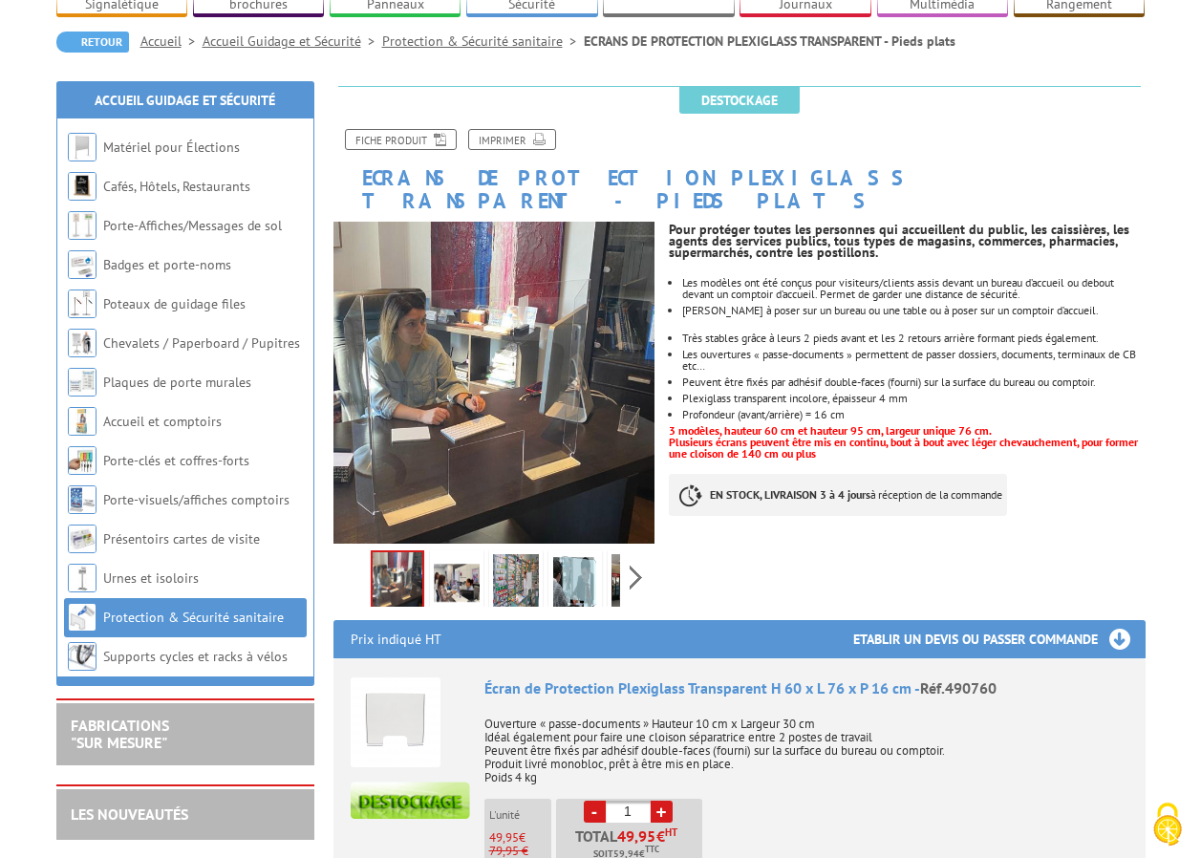
scroll to position [191, 0]
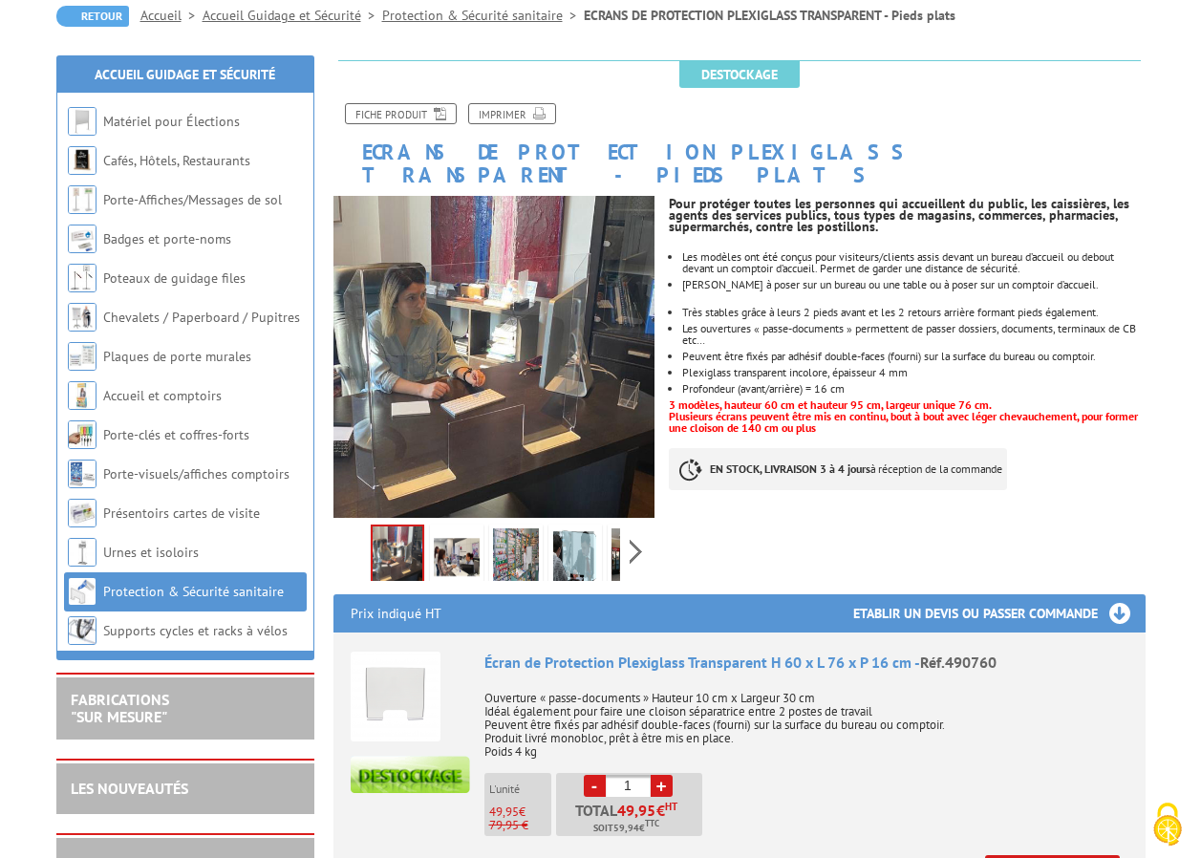
click at [463, 528] on img at bounding box center [457, 557] width 46 height 59
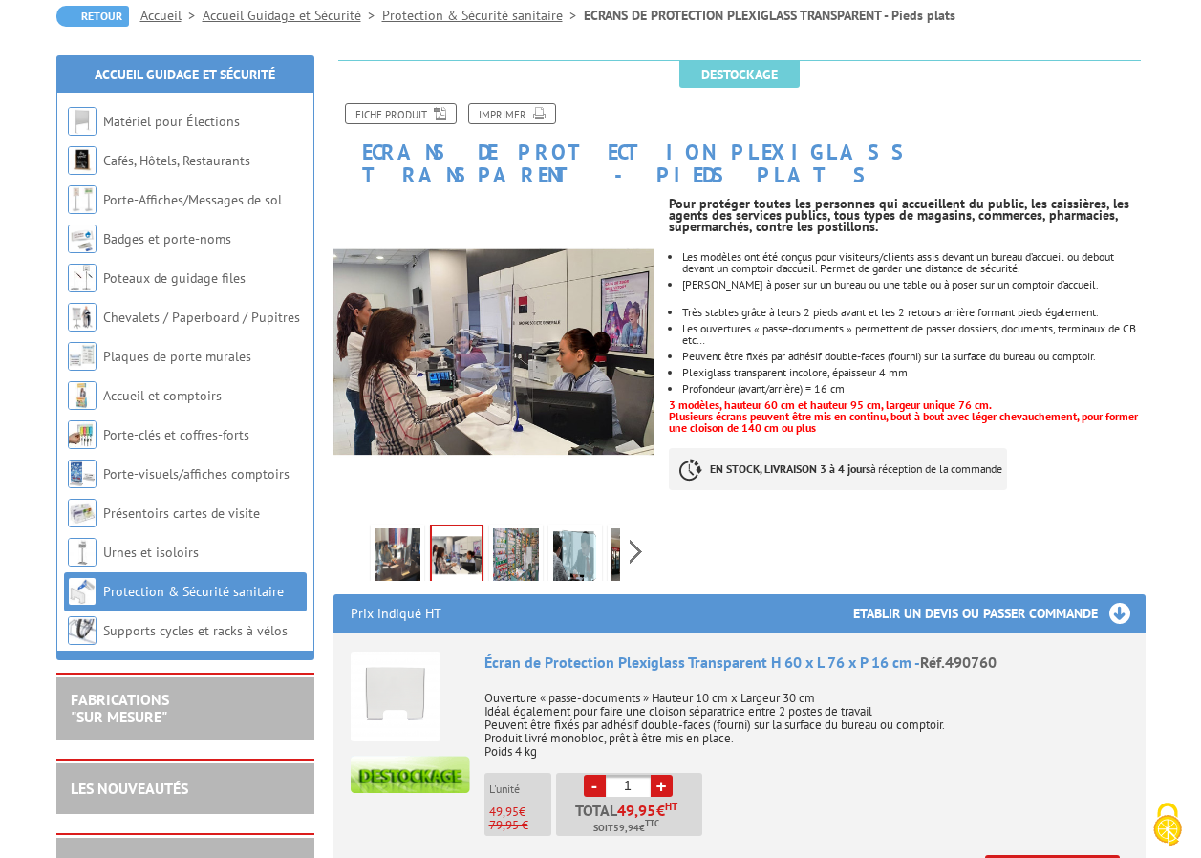
click at [511, 533] on img at bounding box center [516, 557] width 46 height 59
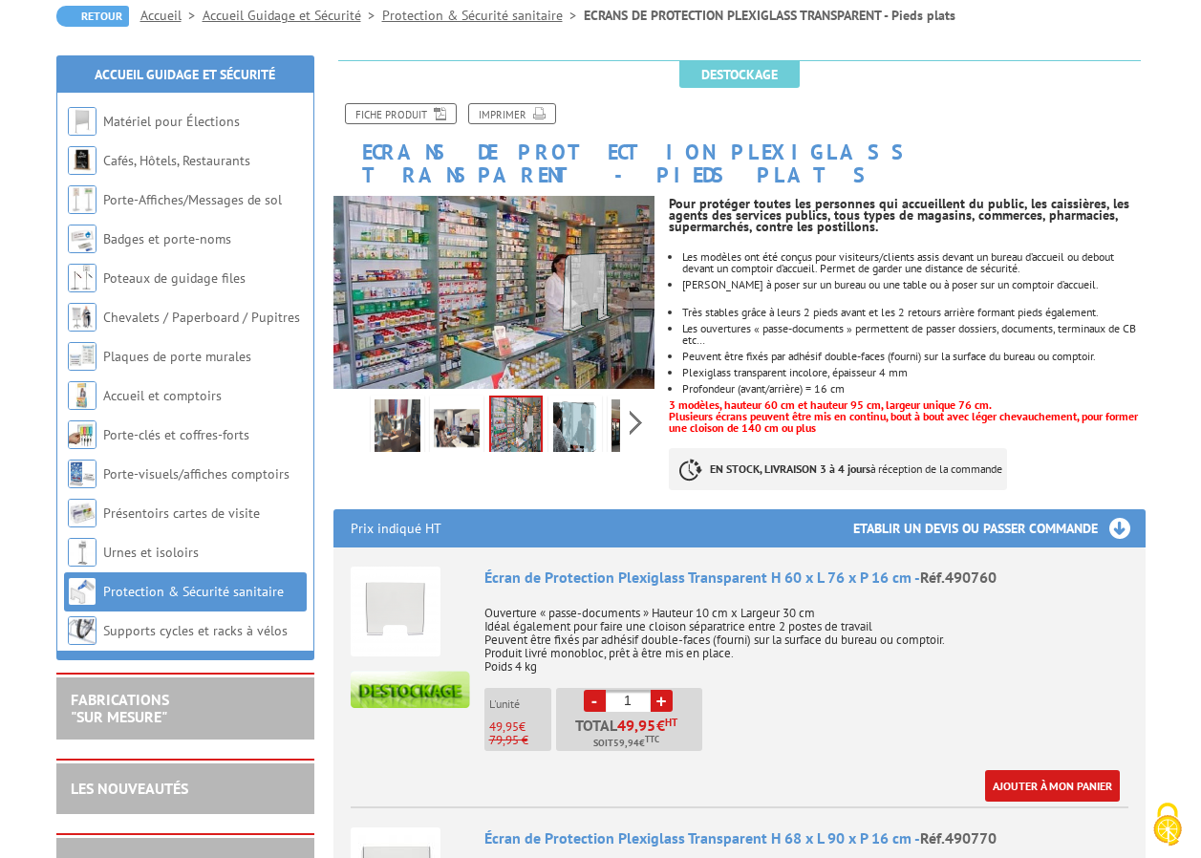
click at [575, 288] on img at bounding box center [494, 292] width 322 height 192
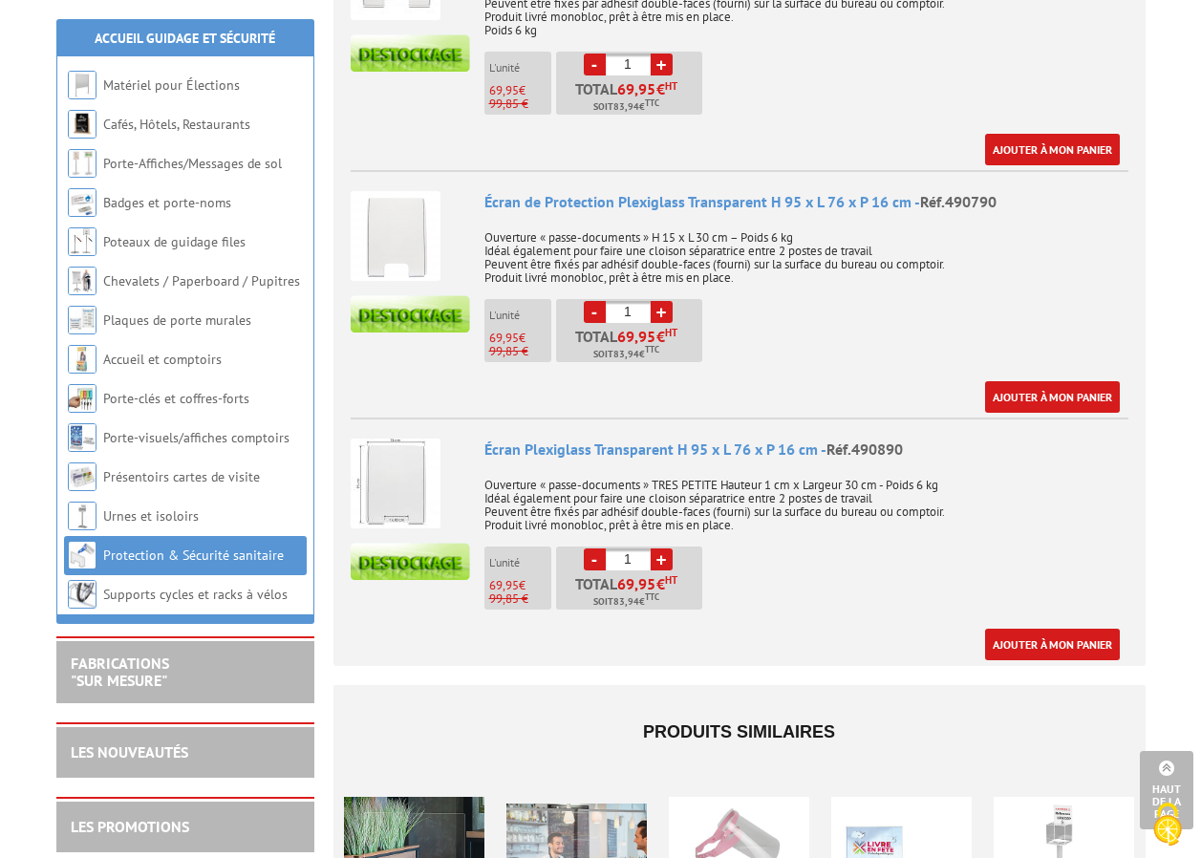
scroll to position [1146, 0]
